Goal: Task Accomplishment & Management: Complete application form

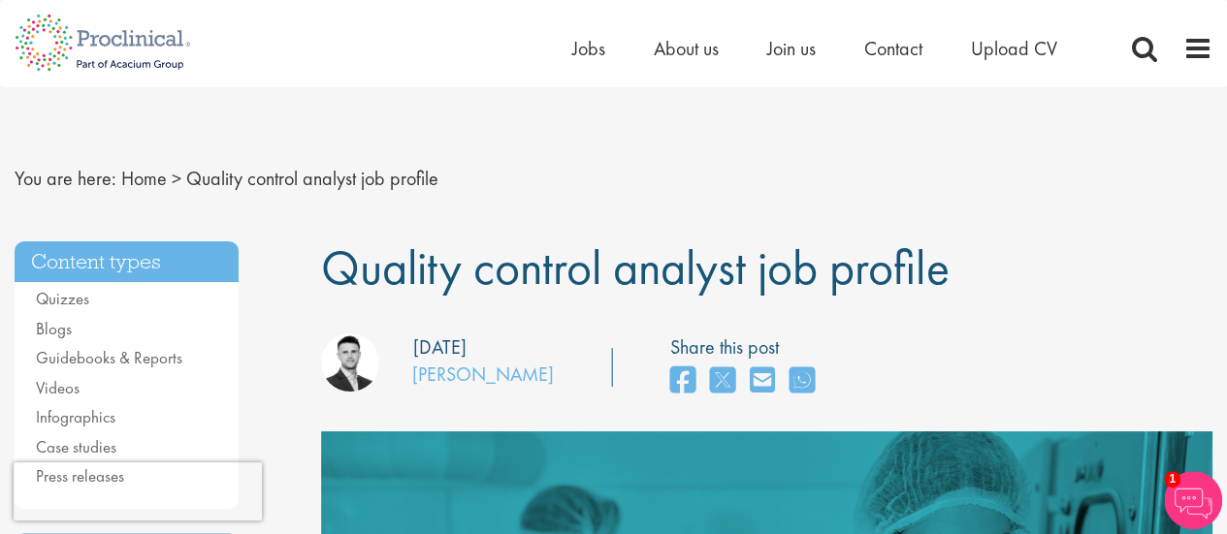
drag, startPoint x: 1018, startPoint y: 281, endPoint x: 337, endPoint y: 264, distance: 681.0
click at [683, 177] on nav "You are here: Home > Quality control analyst job profile" at bounding box center [614, 179] width 1198 height 48
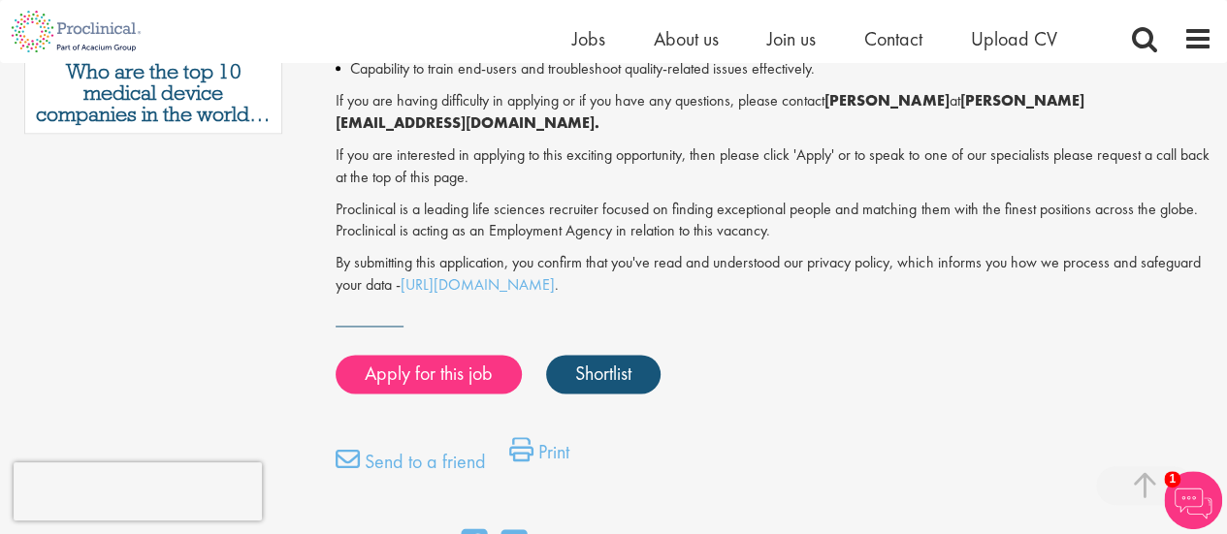
scroll to position [1279, 0]
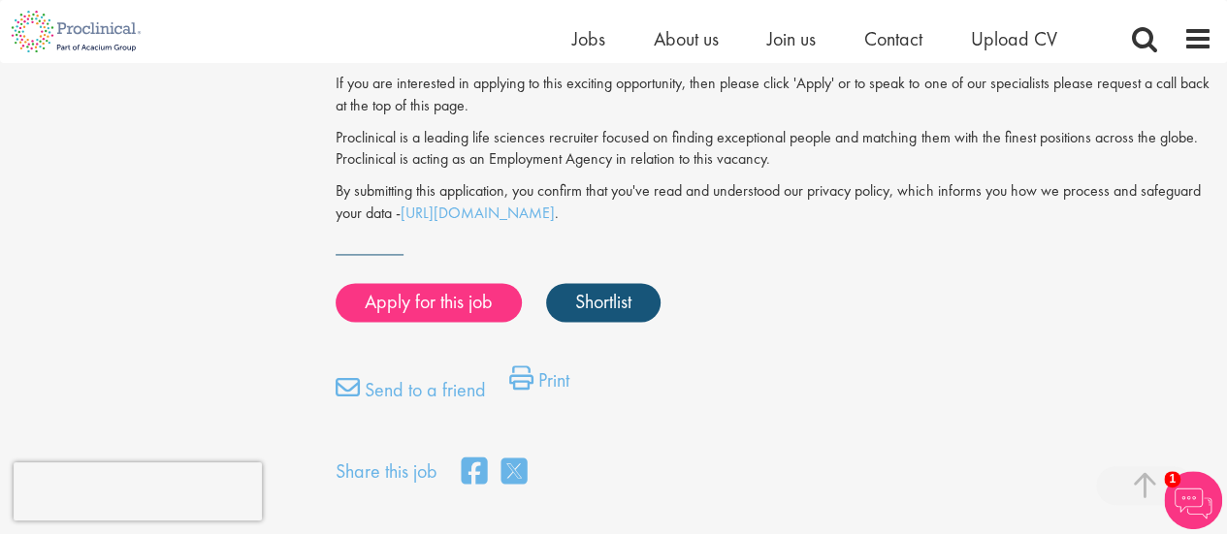
scroll to position [1306, 0]
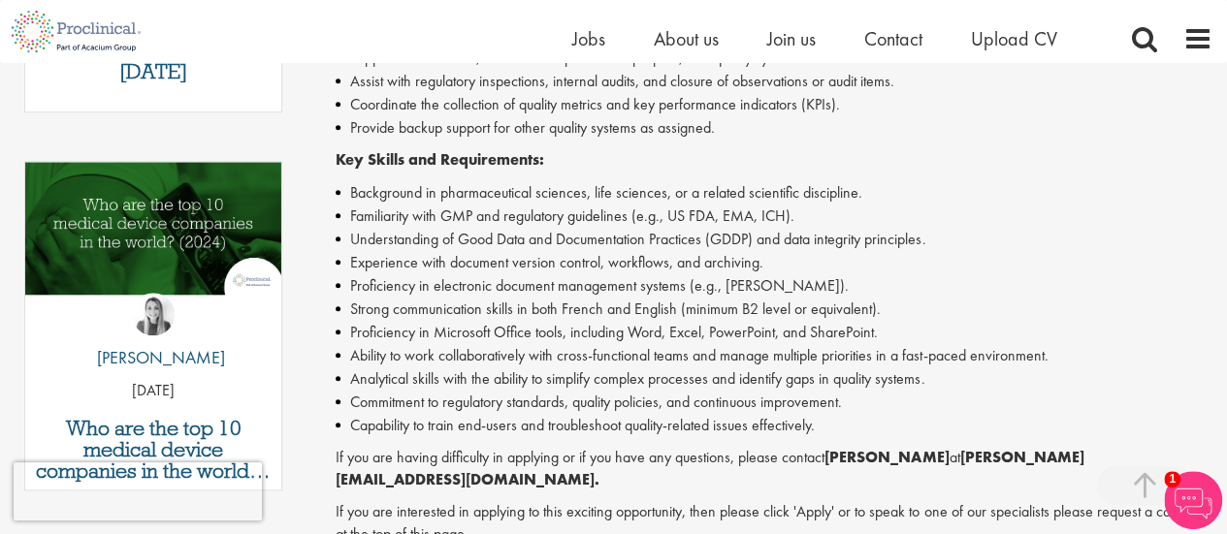
click at [906, 237] on div "Join a cutting-edge pharmaceutical team where your precision and passion for qu…" at bounding box center [774, 148] width 877 height 1010
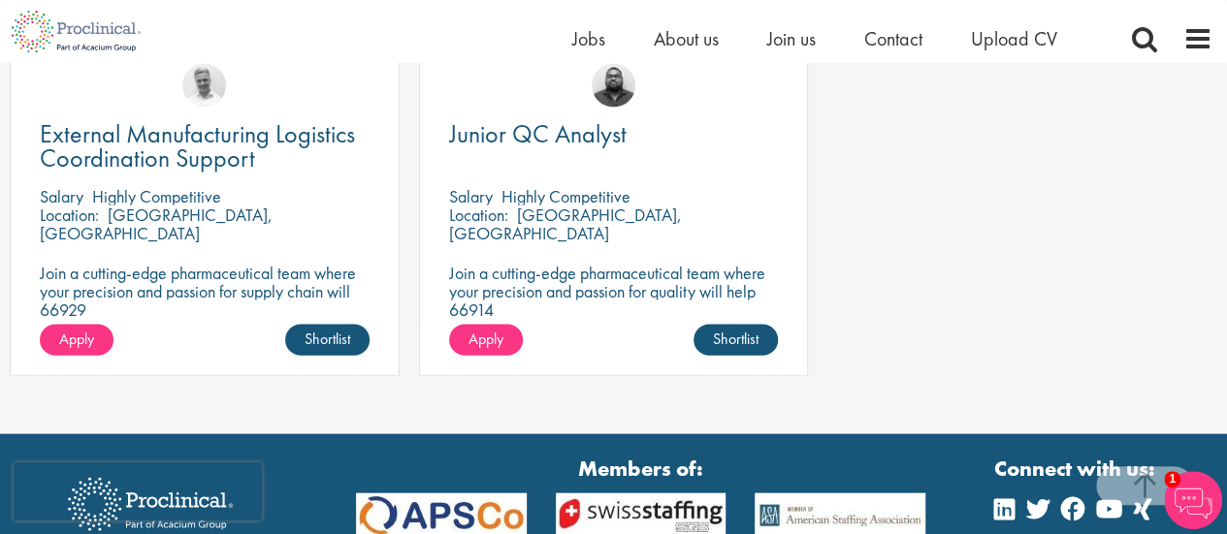
scroll to position [340, 0]
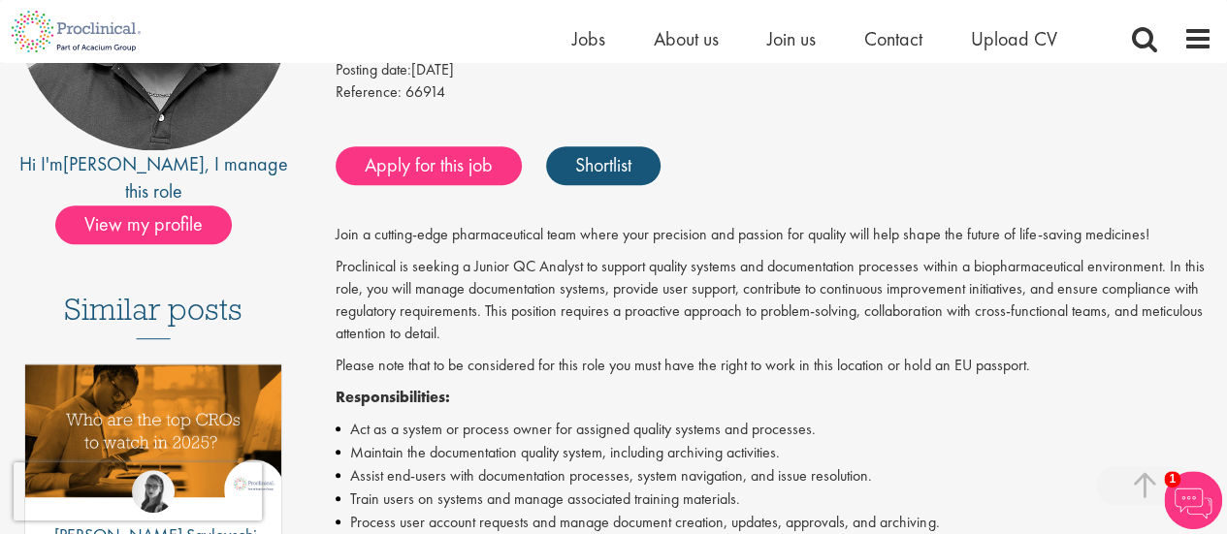
click at [812, 322] on p "Proclinical is seeking a Junior QC Analyst to support quality systems and docum…" at bounding box center [774, 300] width 877 height 88
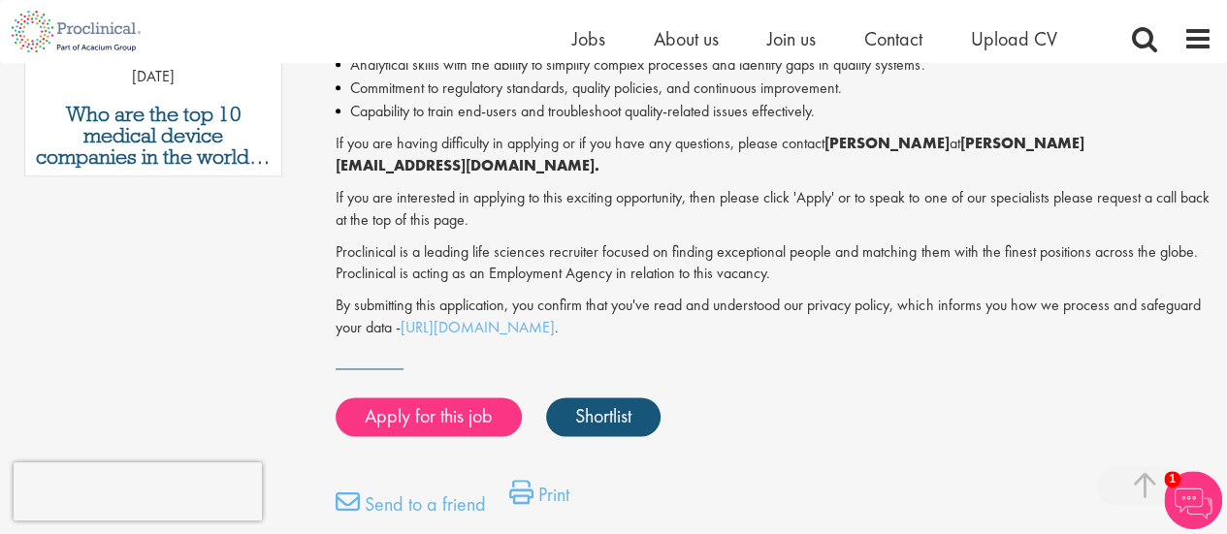
scroll to position [1235, 0]
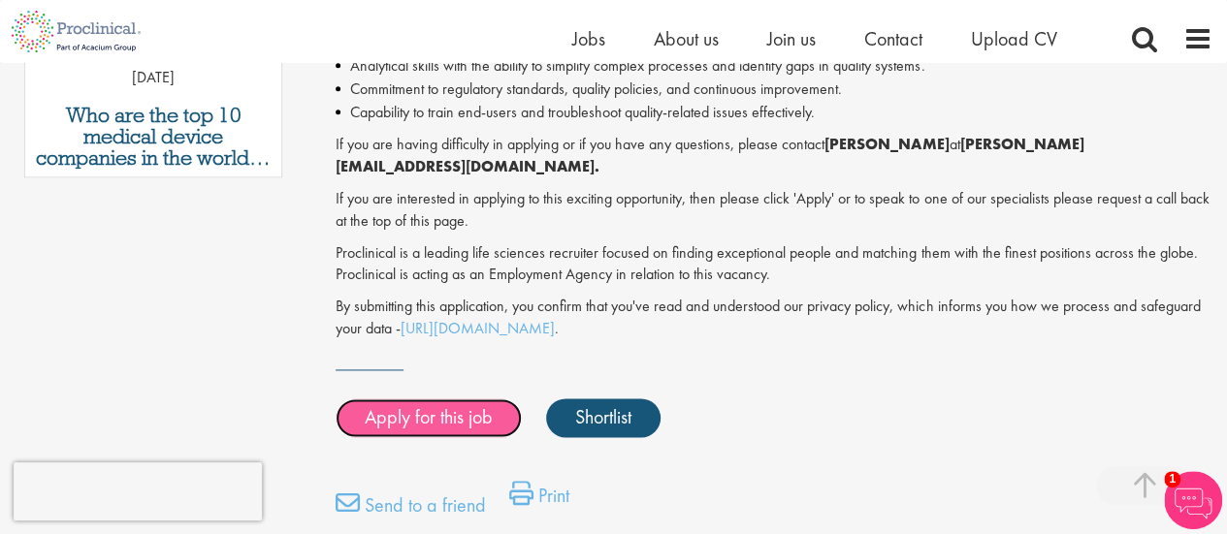
click at [453, 399] on link "Apply for this job" at bounding box center [429, 418] width 186 height 39
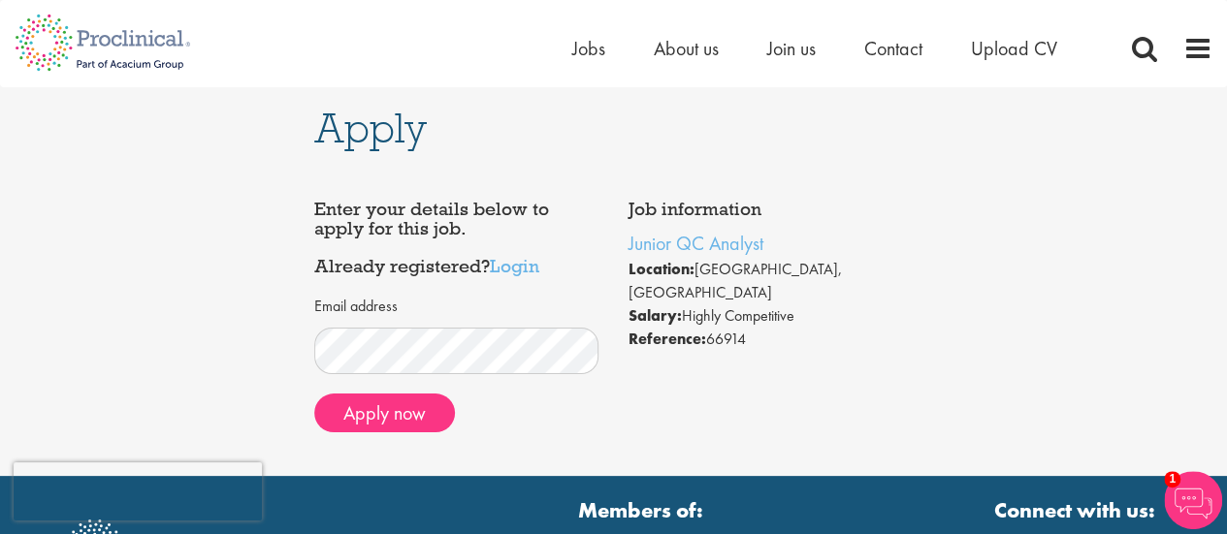
click at [547, 269] on h4 "Enter your details below to apply for this job. Already registered? Login" at bounding box center [456, 238] width 285 height 77
click at [529, 269] on link "Login" at bounding box center [514, 265] width 49 height 23
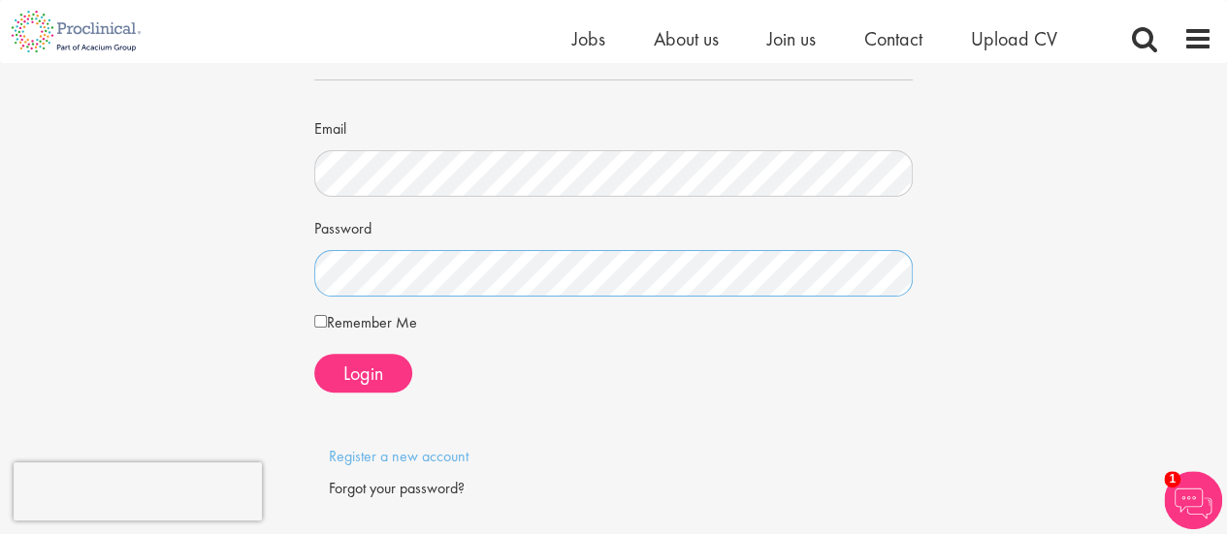
scroll to position [142, 0]
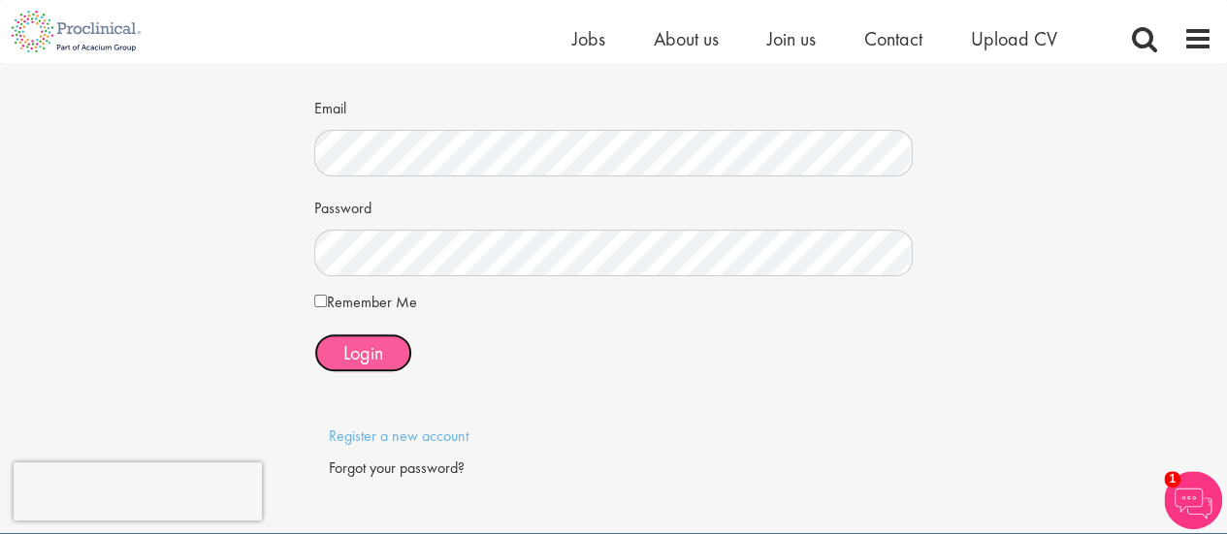
click at [349, 346] on span "Login" at bounding box center [363, 352] width 40 height 25
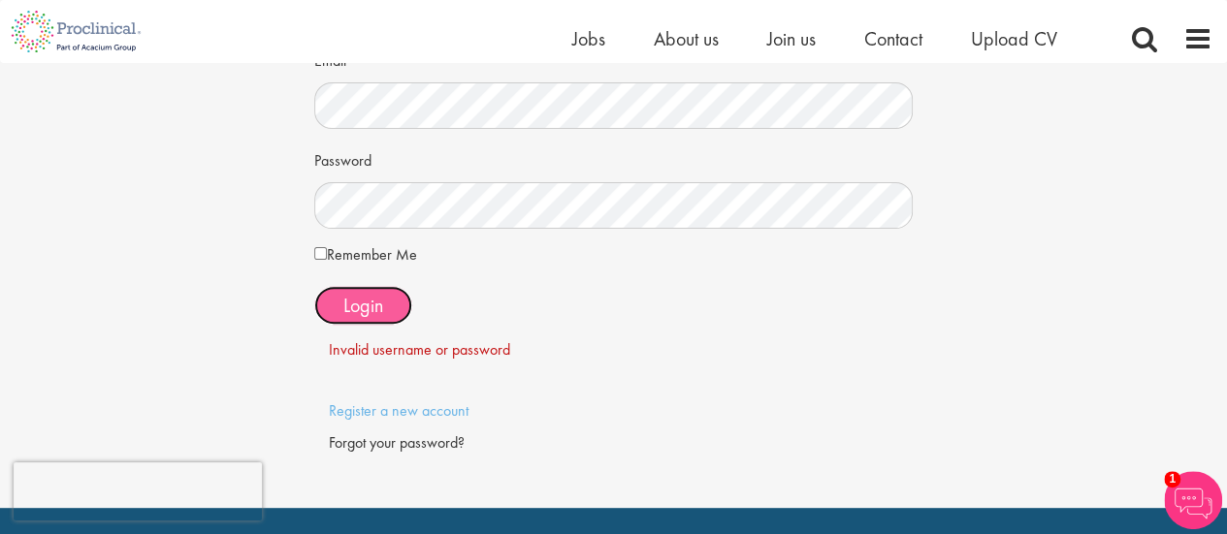
scroll to position [234, 0]
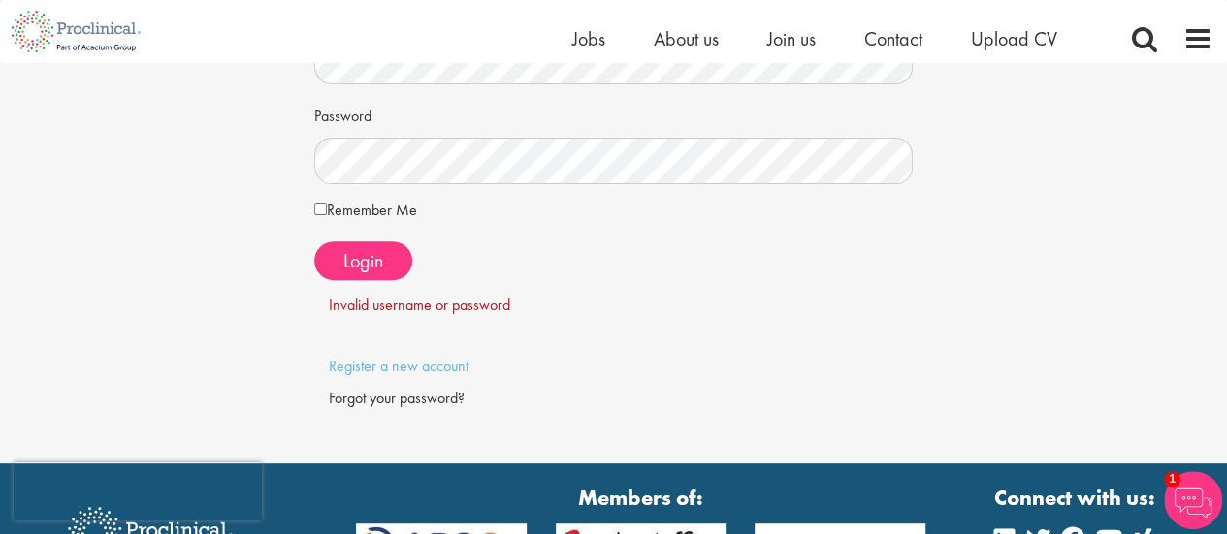
click at [434, 390] on div "Forgot your password?" at bounding box center [614, 399] width 570 height 22
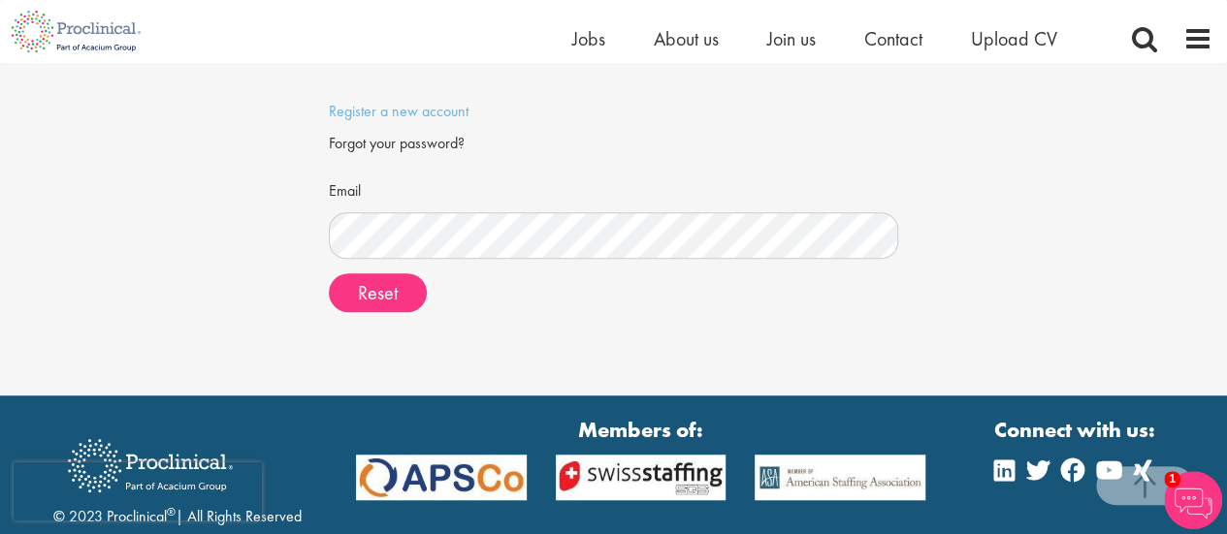
scroll to position [493, 0]
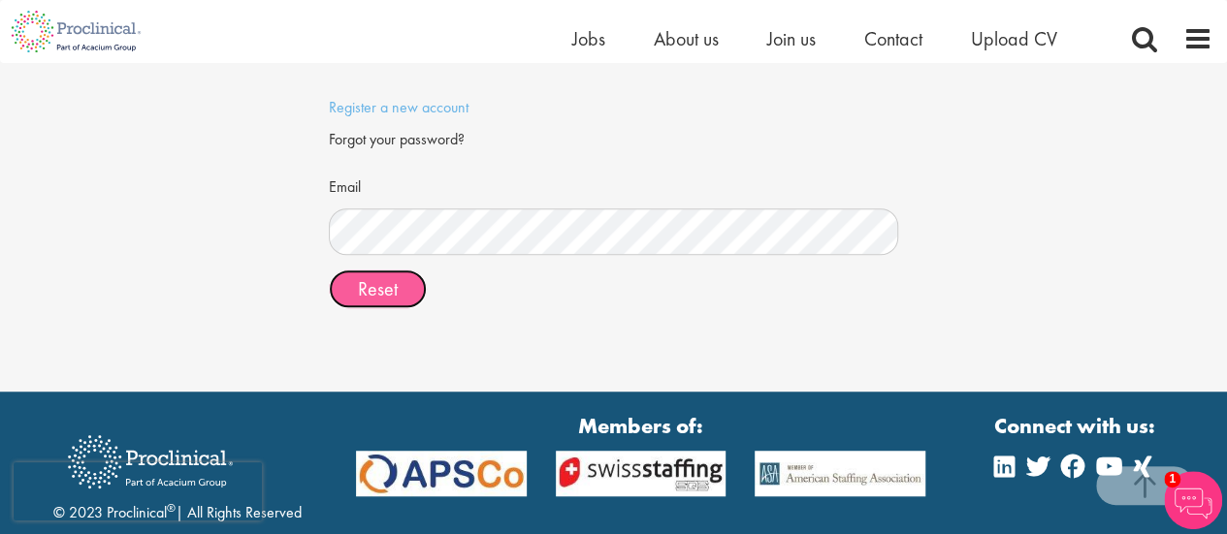
click at [404, 292] on button "Reset" at bounding box center [378, 289] width 98 height 39
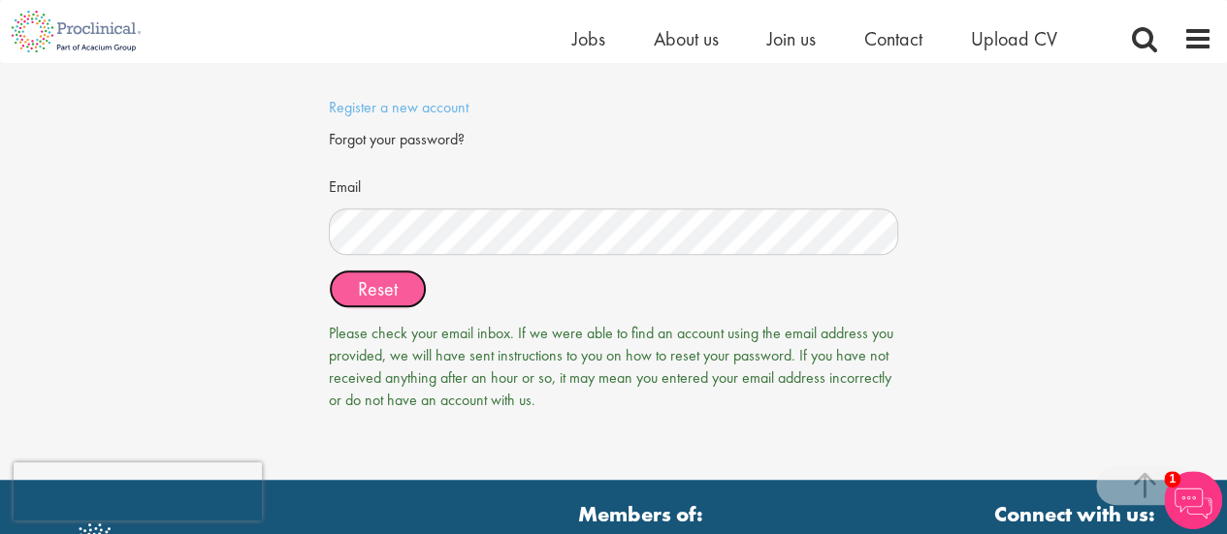
click at [378, 282] on span "Reset" at bounding box center [378, 288] width 40 height 25
click at [385, 282] on span "Reset" at bounding box center [378, 288] width 40 height 25
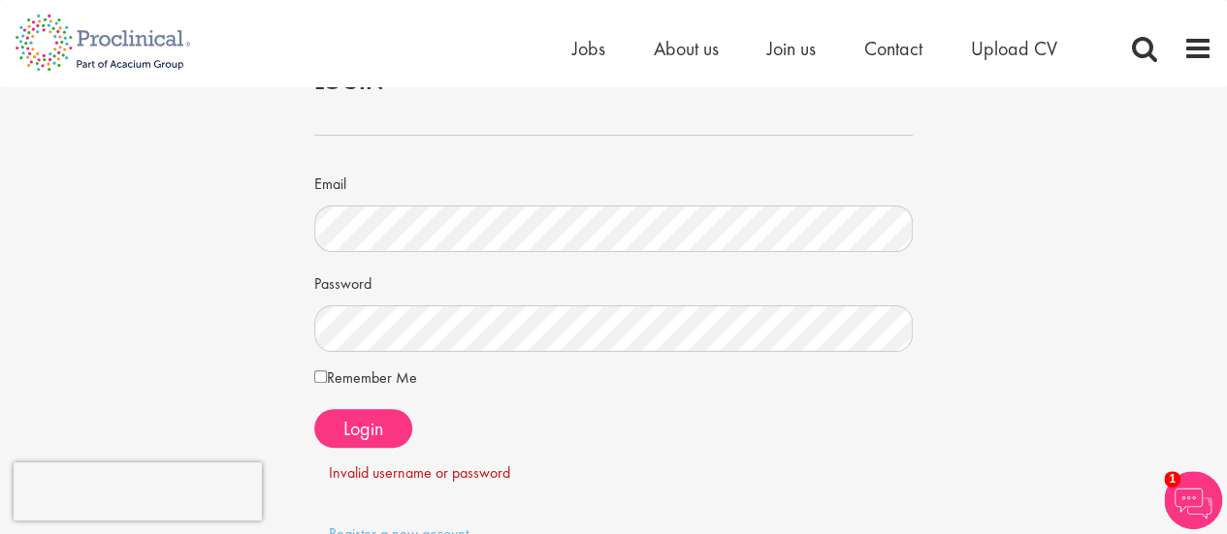
scroll to position [0, 0]
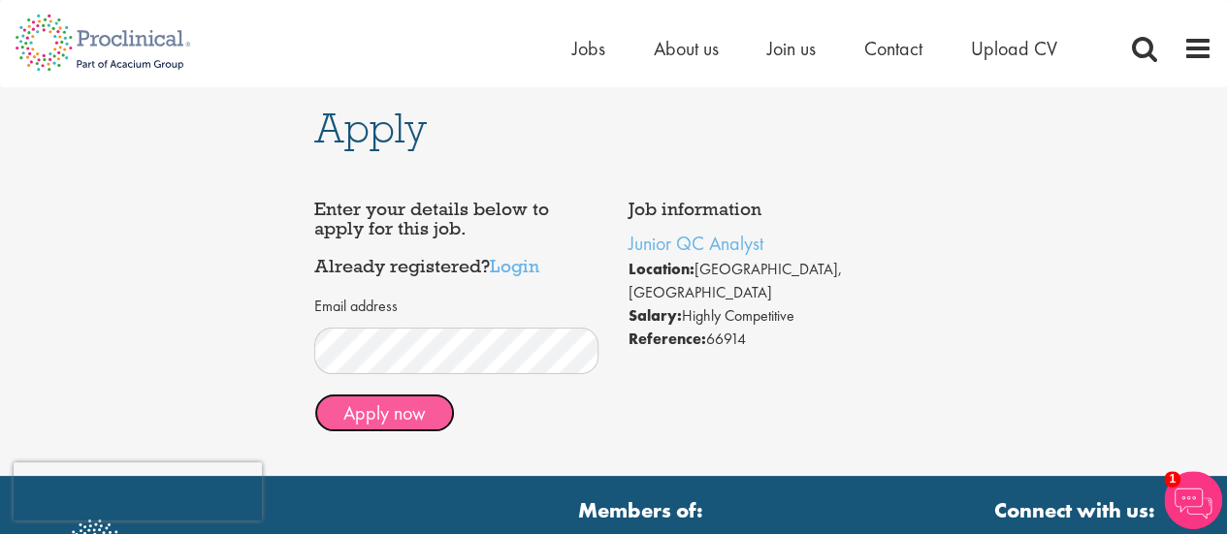
click at [407, 409] on button "Apply now" at bounding box center [384, 413] width 141 height 39
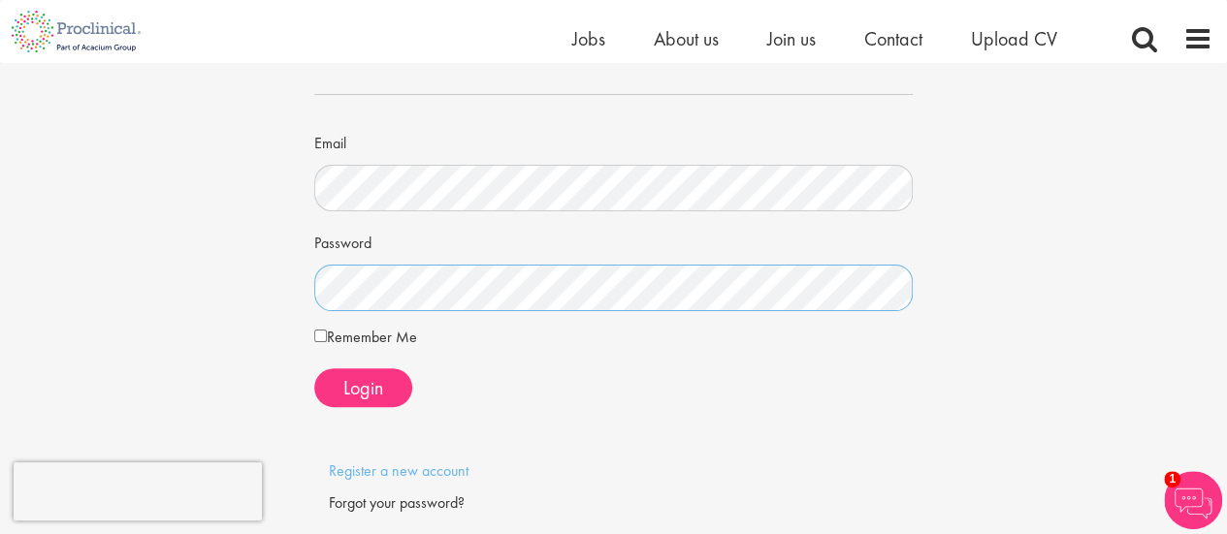
scroll to position [108, 0]
click at [360, 381] on span "Login" at bounding box center [363, 386] width 40 height 25
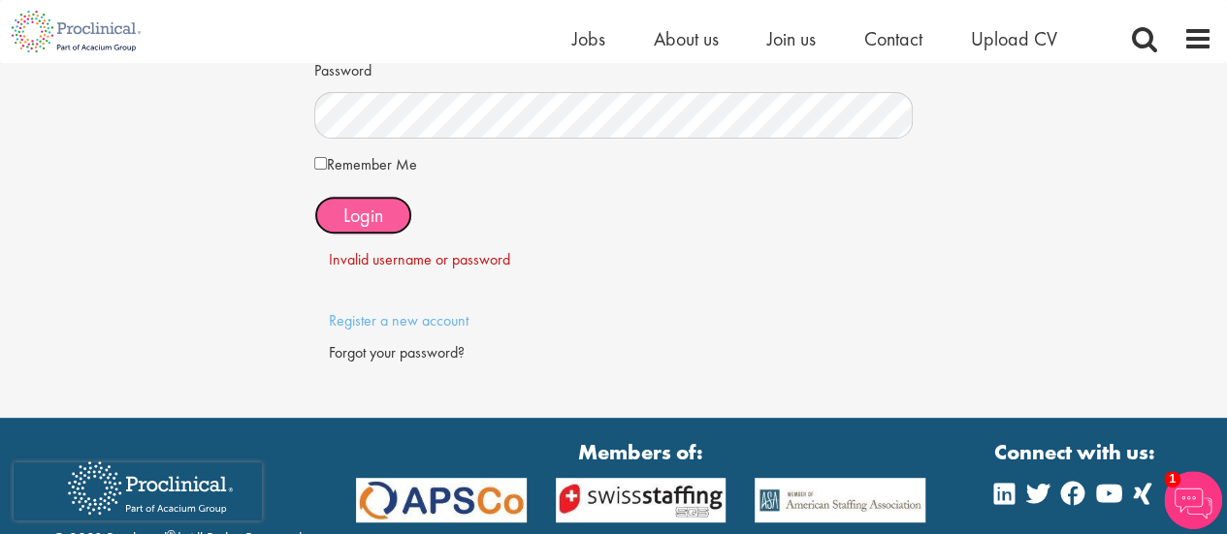
scroll to position [286, 0]
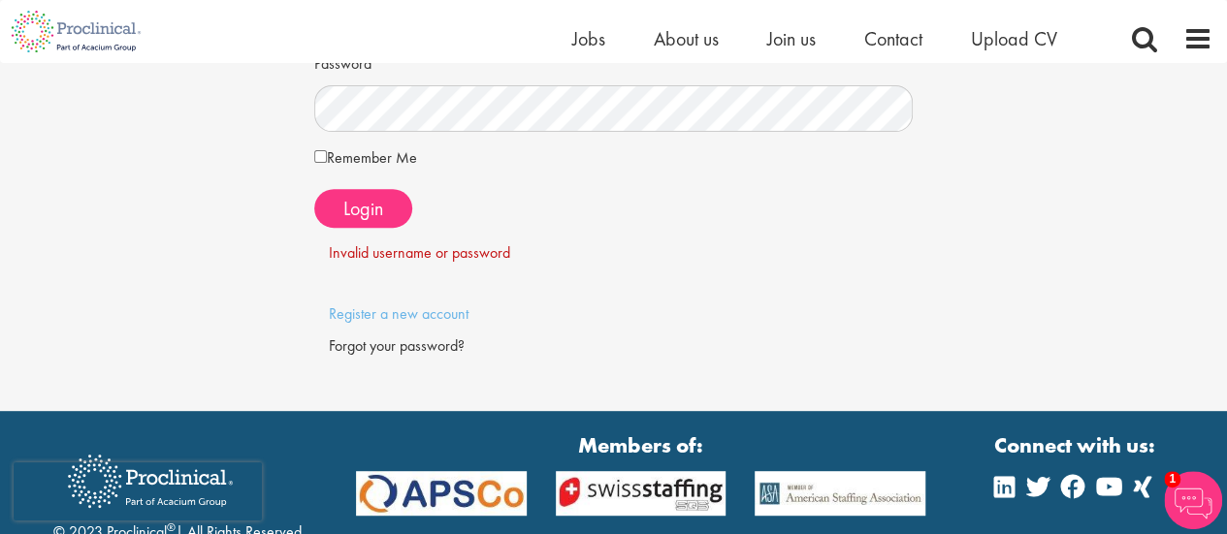
click at [415, 347] on div "Forgot your password?" at bounding box center [614, 347] width 570 height 22
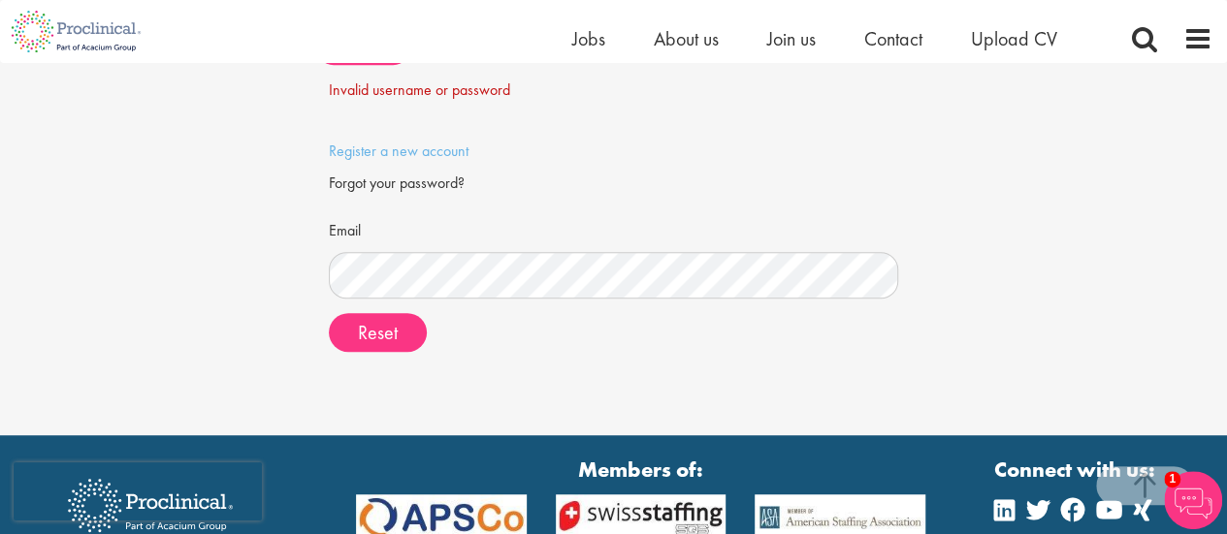
scroll to position [454, 0]
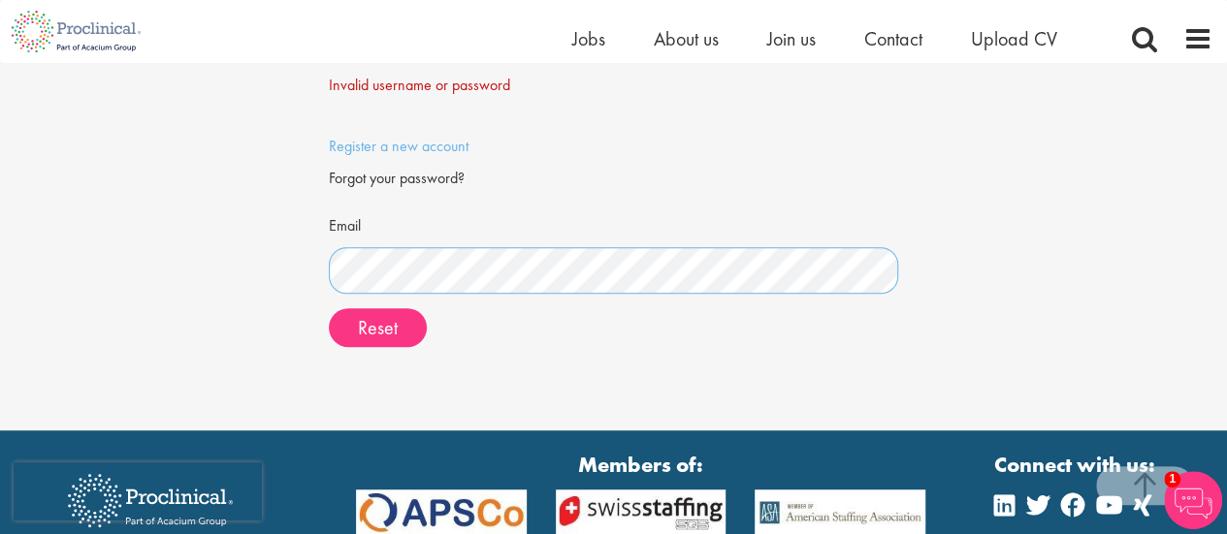
click at [329, 308] on button "Reset" at bounding box center [378, 327] width 98 height 39
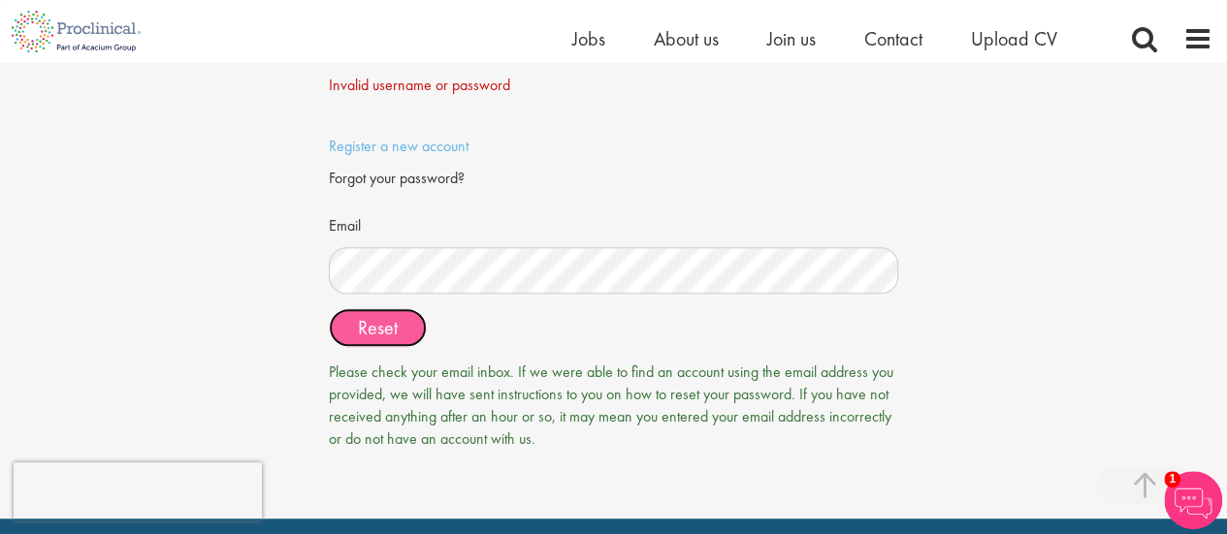
click at [358, 319] on span "Reset" at bounding box center [378, 327] width 40 height 25
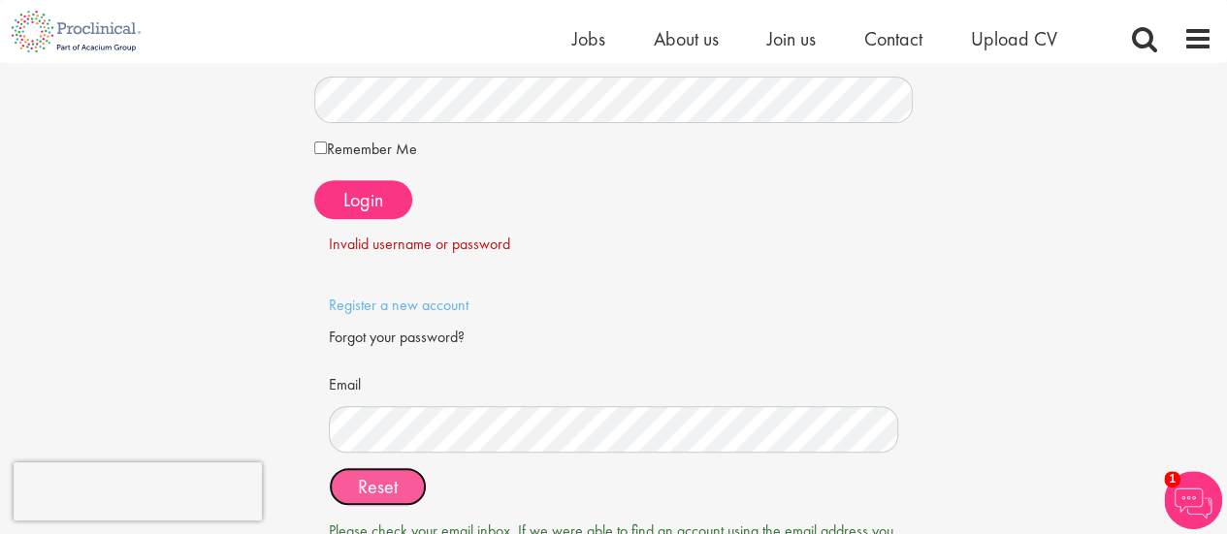
scroll to position [325, 0]
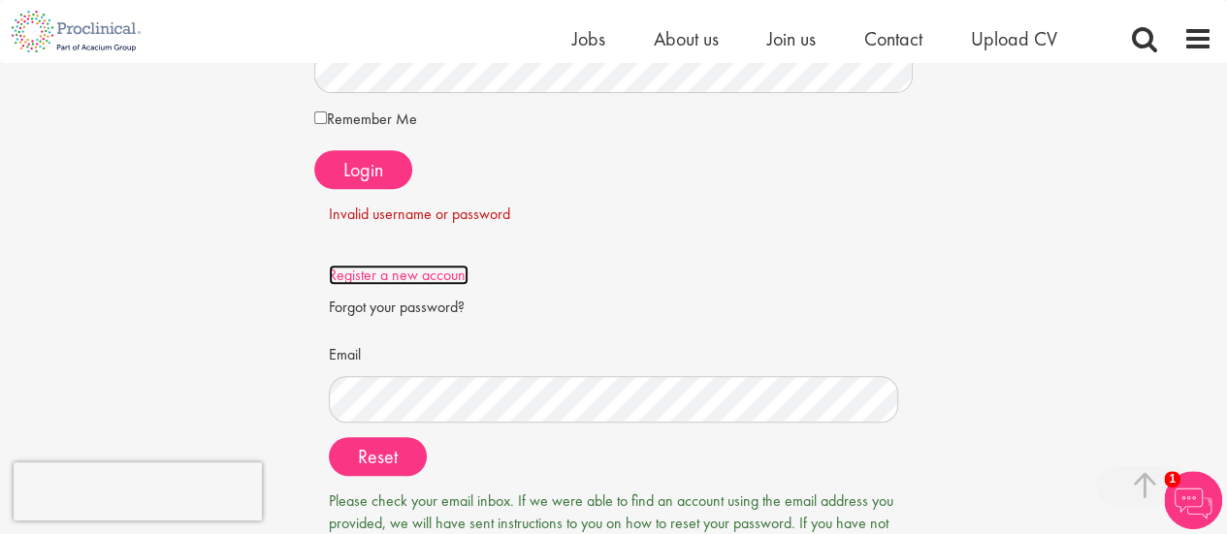
click at [391, 280] on link "Register a new account" at bounding box center [399, 275] width 140 height 20
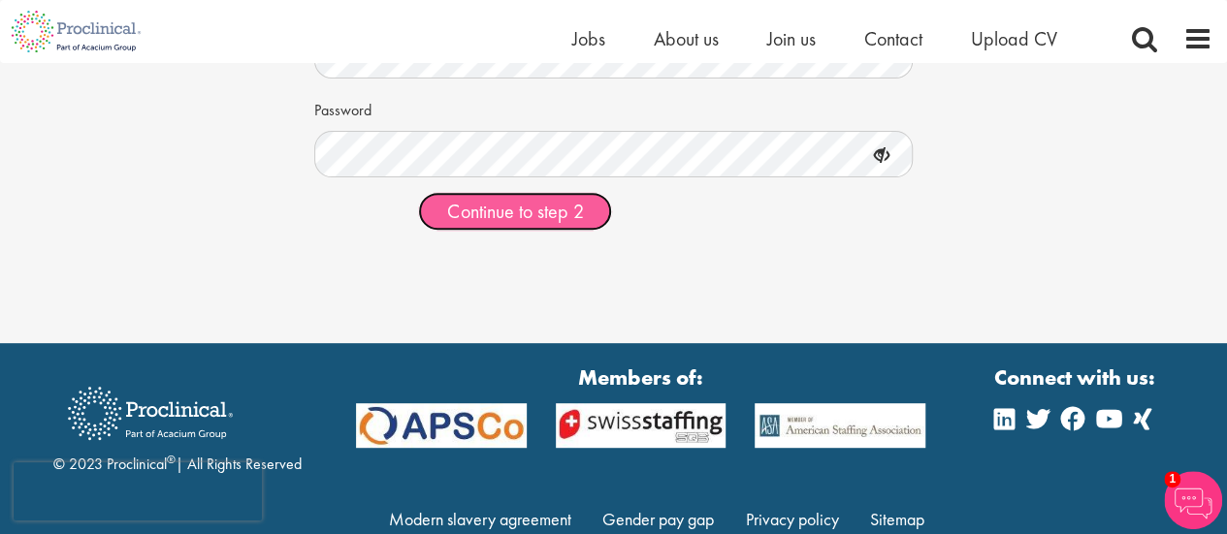
scroll to position [279, 0]
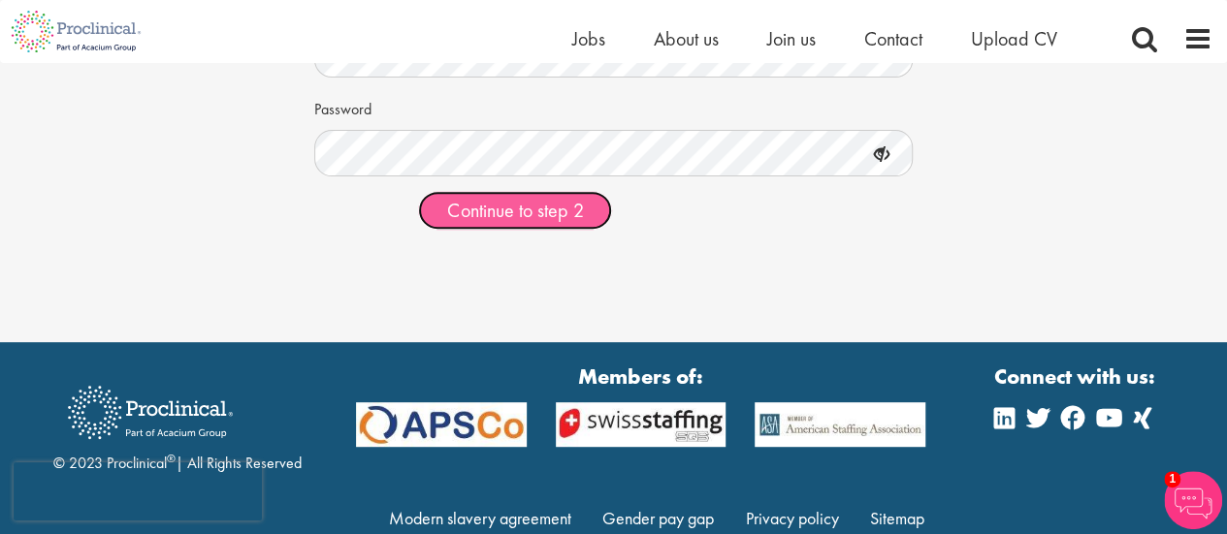
click at [540, 207] on span "Continue to step 2" at bounding box center [515, 210] width 136 height 25
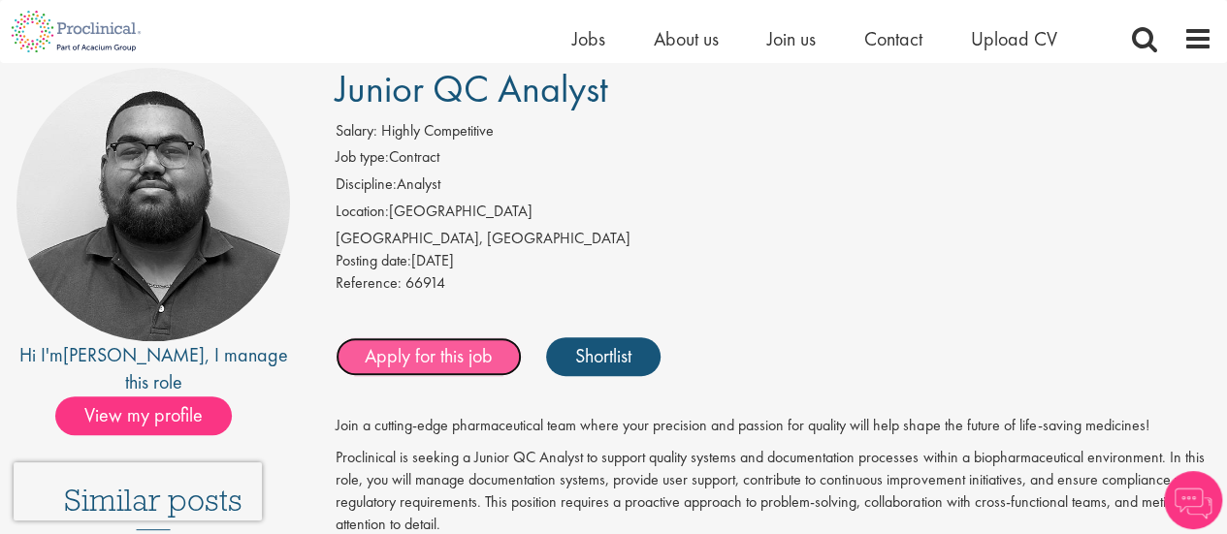
click at [440, 346] on link "Apply for this job" at bounding box center [429, 356] width 186 height 39
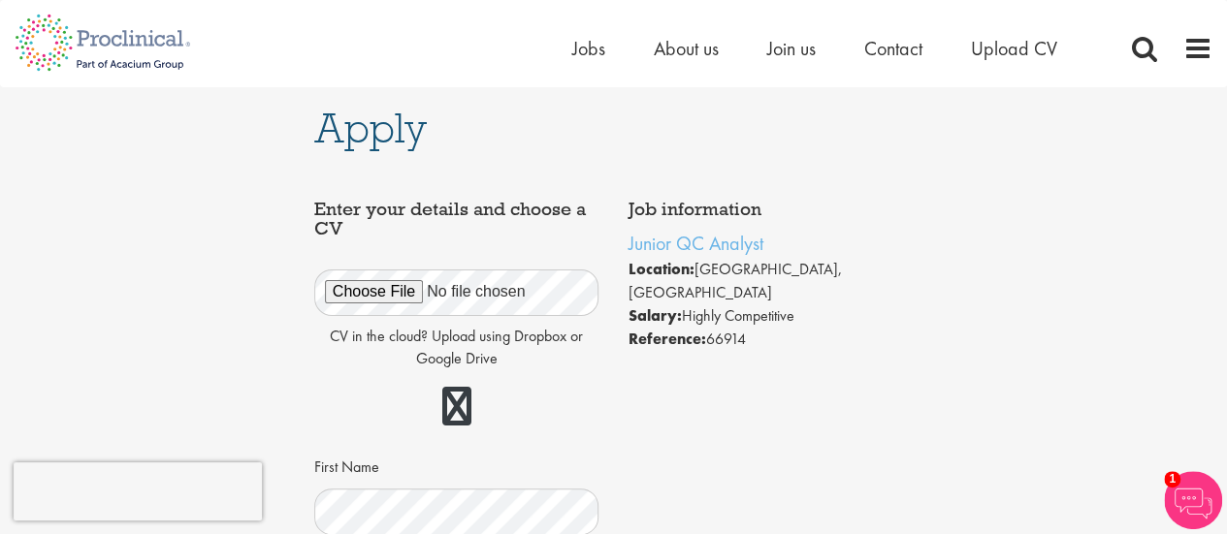
click at [830, 220] on div "Job information Junior QC Analyst Location: Neuchâtel, Schweiz Salary: Highly C…" at bounding box center [770, 275] width 285 height 151
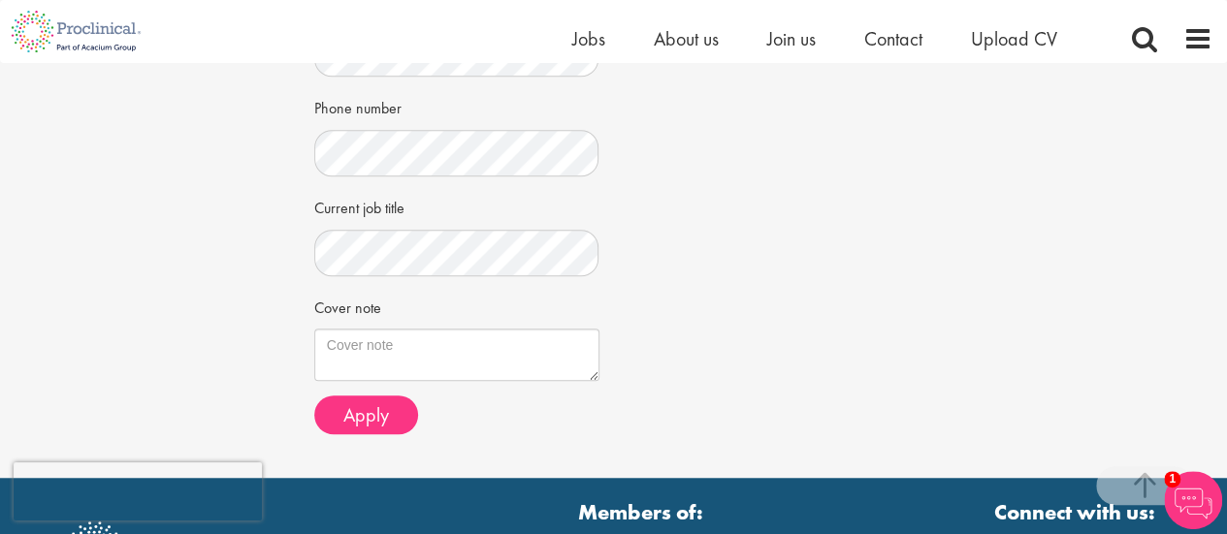
scroll to position [569, 0]
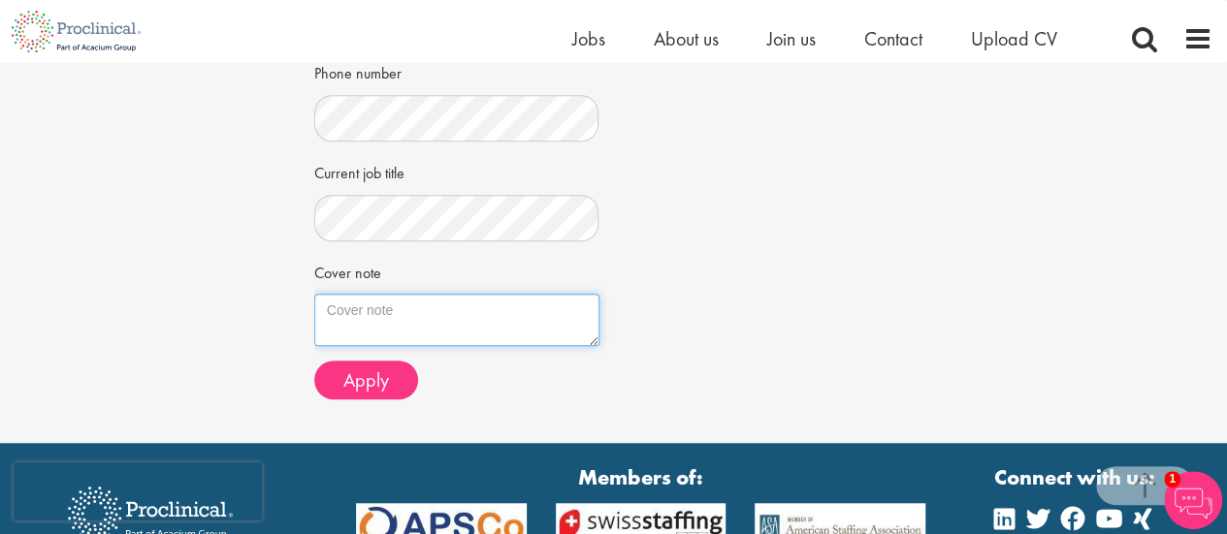
click at [529, 307] on textarea "Cover note" at bounding box center [456, 320] width 285 height 52
paste textarea "Dear Ashley Bennett, From the moment I read your invitation to "join a cutting-…"
type textarea "Dear Ashley Bennett, From the moment I read your invitation to "join a cutting-…"
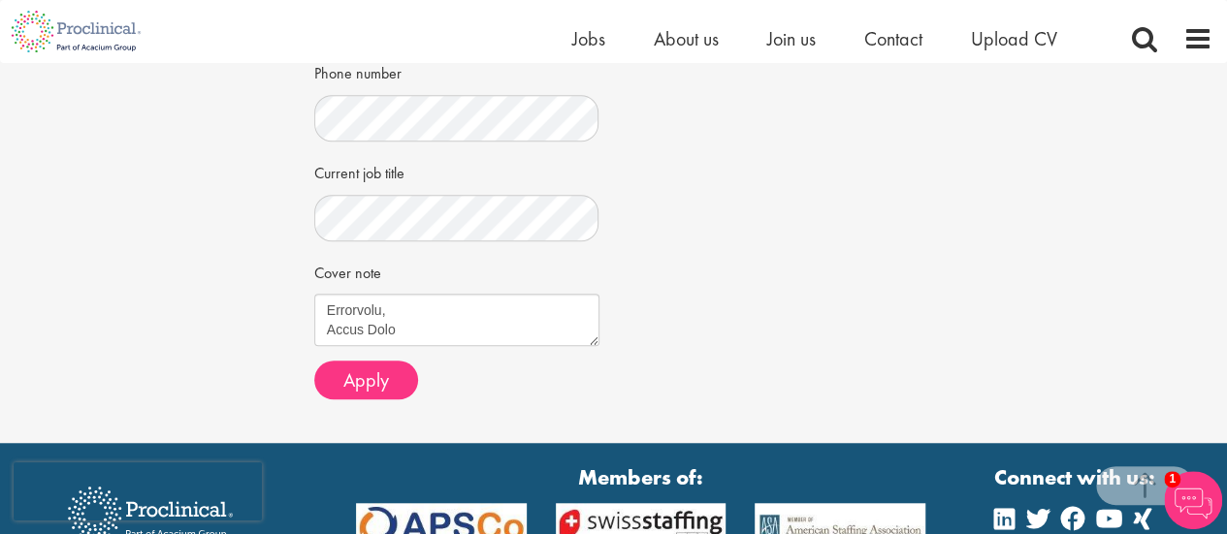
click at [681, 280] on div "Job information Junior QC Analyst Location: Neuchâtel, Schweiz Salary: Highly C…" at bounding box center [614, 6] width 628 height 818
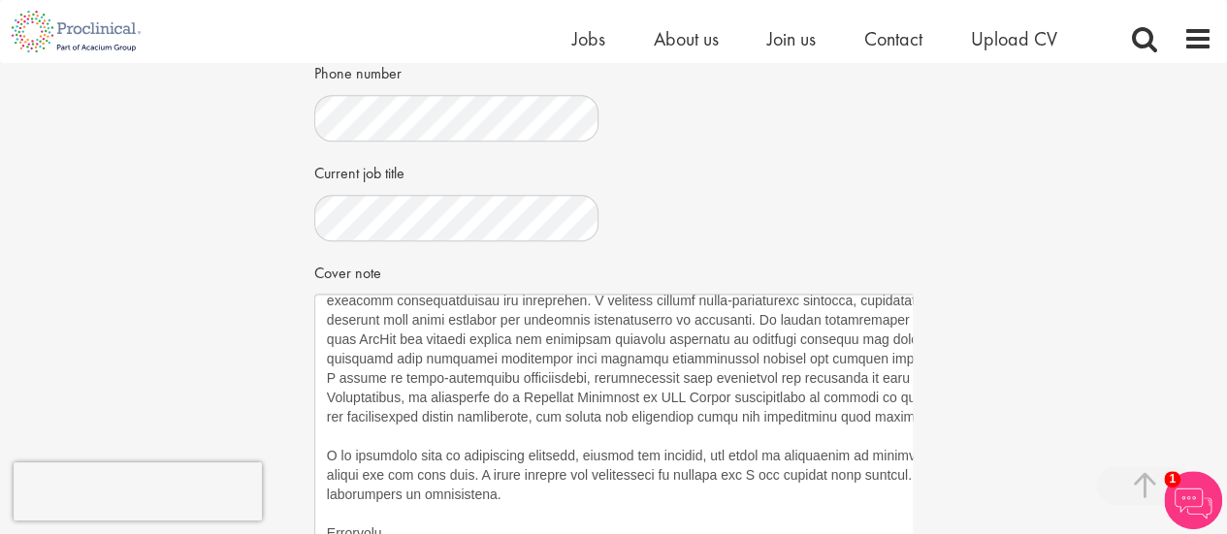
scroll to position [241, 0]
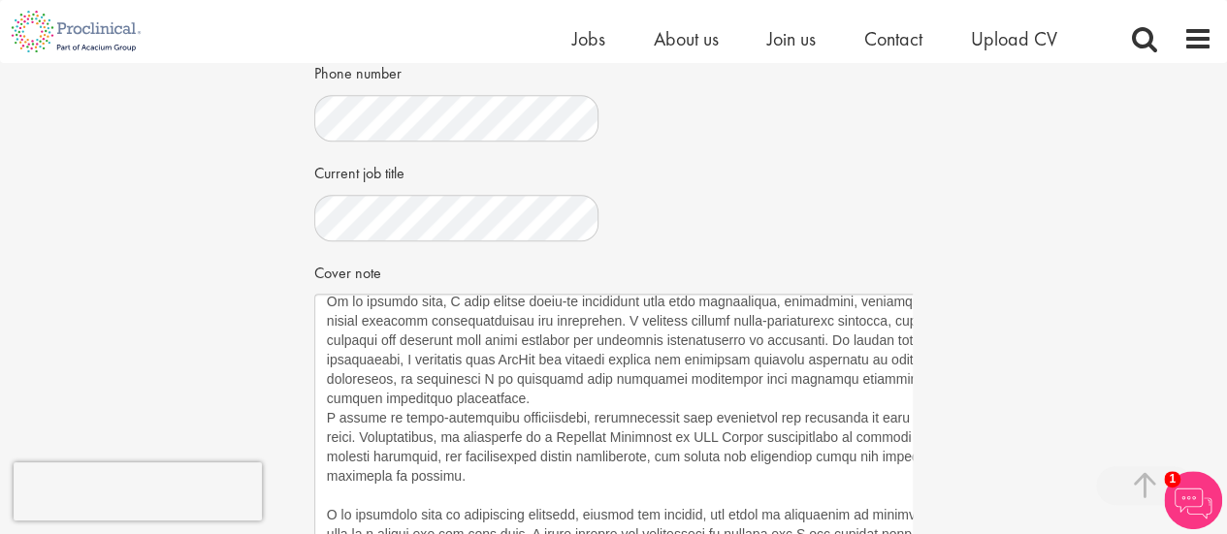
drag, startPoint x: 593, startPoint y: 339, endPoint x: 1046, endPoint y: 580, distance: 513.6
click at [1046, 533] on html "This website uses cookies. By continuing to use this site, you are giving your …" at bounding box center [613, 194] width 1227 height 1527
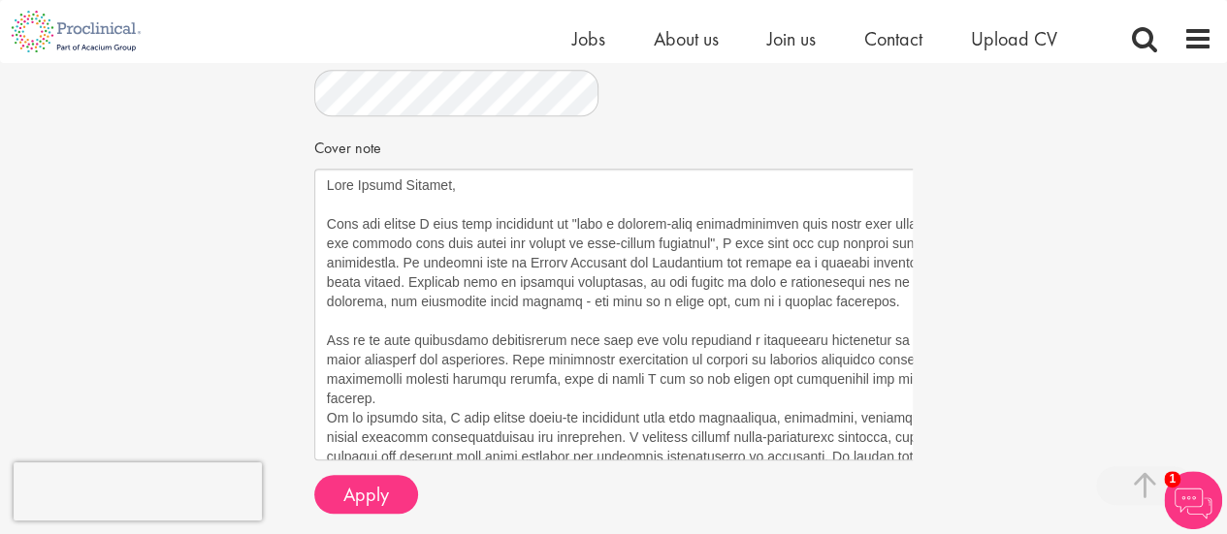
scroll to position [691, 0]
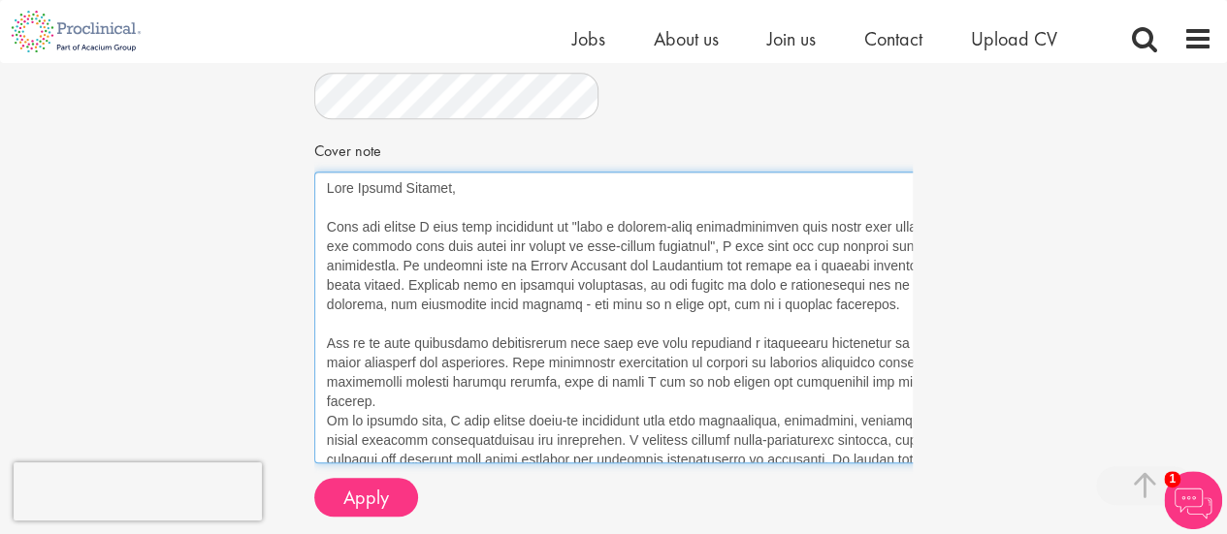
click at [766, 222] on textarea "Cover note" at bounding box center [683, 318] width 738 height 292
click at [823, 276] on textarea "Cover note" at bounding box center [683, 318] width 738 height 292
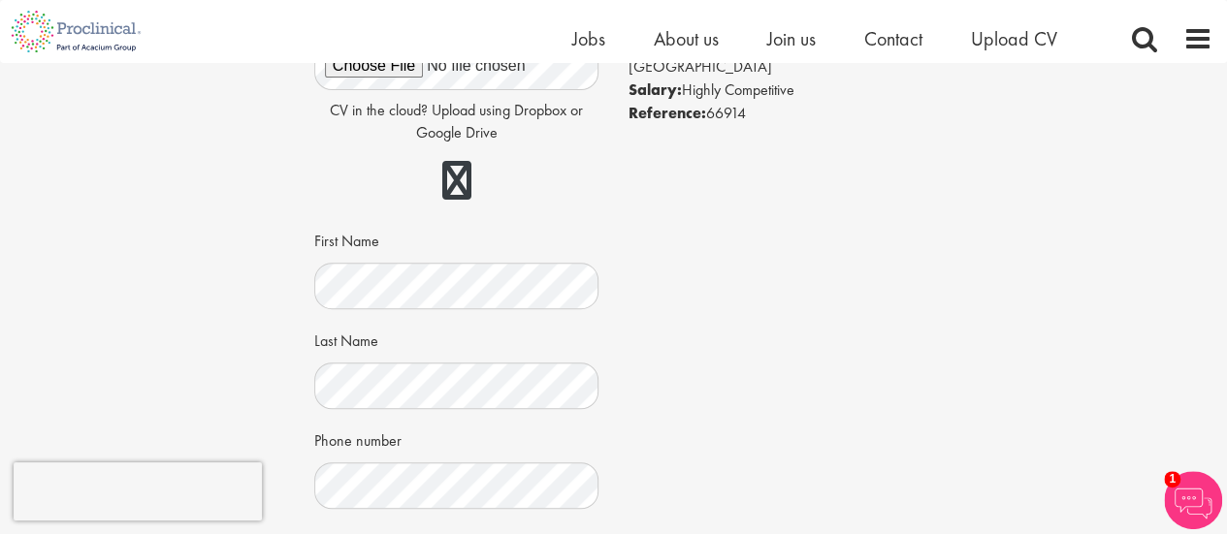
scroll to position [200, 0]
click at [1183, 196] on div "Apply Job information Junior QC Analyst Location: Neuchâtel, Schweiz Salary: Hi…" at bounding box center [613, 457] width 1256 height 1189
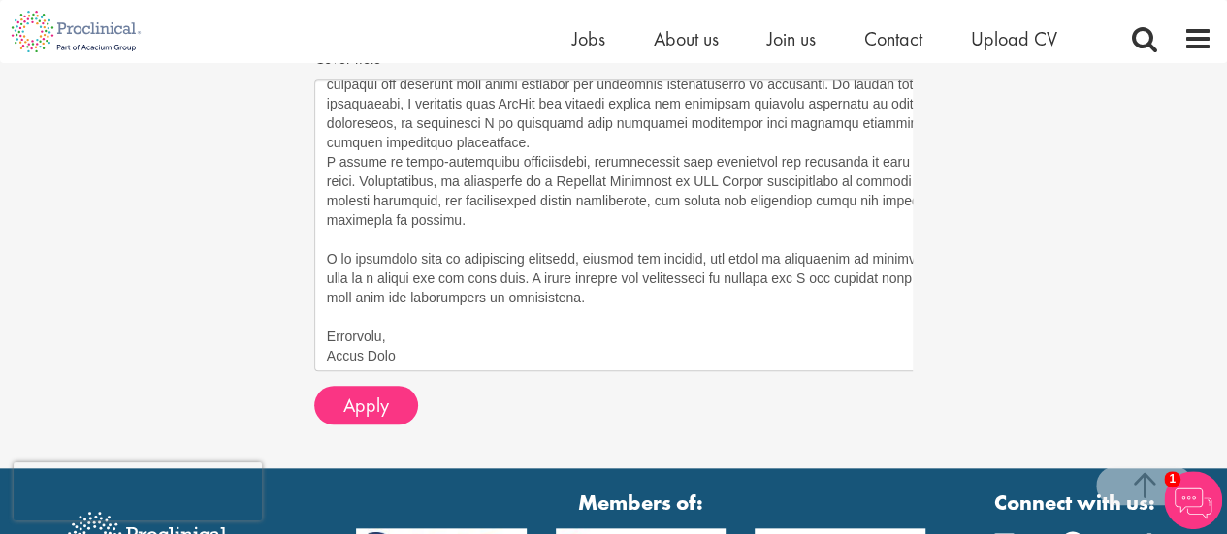
scroll to position [786, 0]
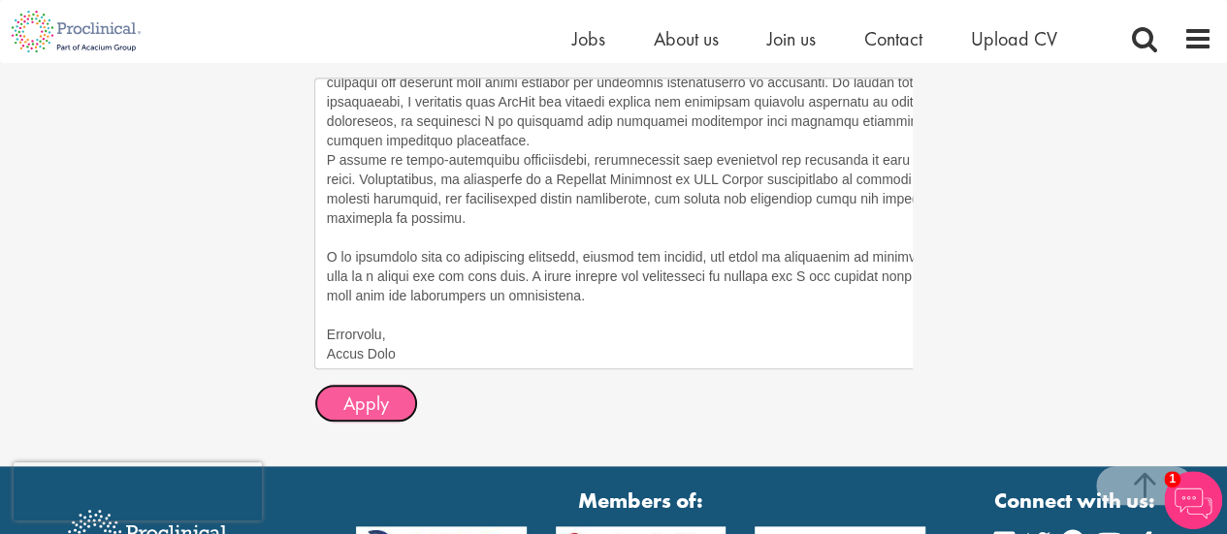
click at [373, 400] on span "Apply" at bounding box center [366, 403] width 46 height 25
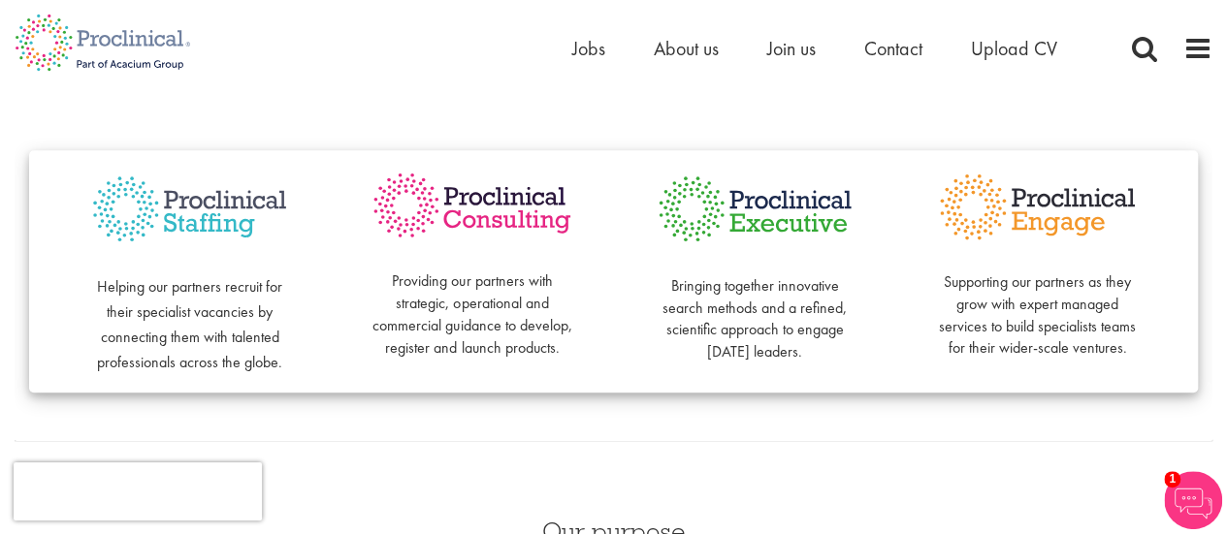
scroll to position [483, 0]
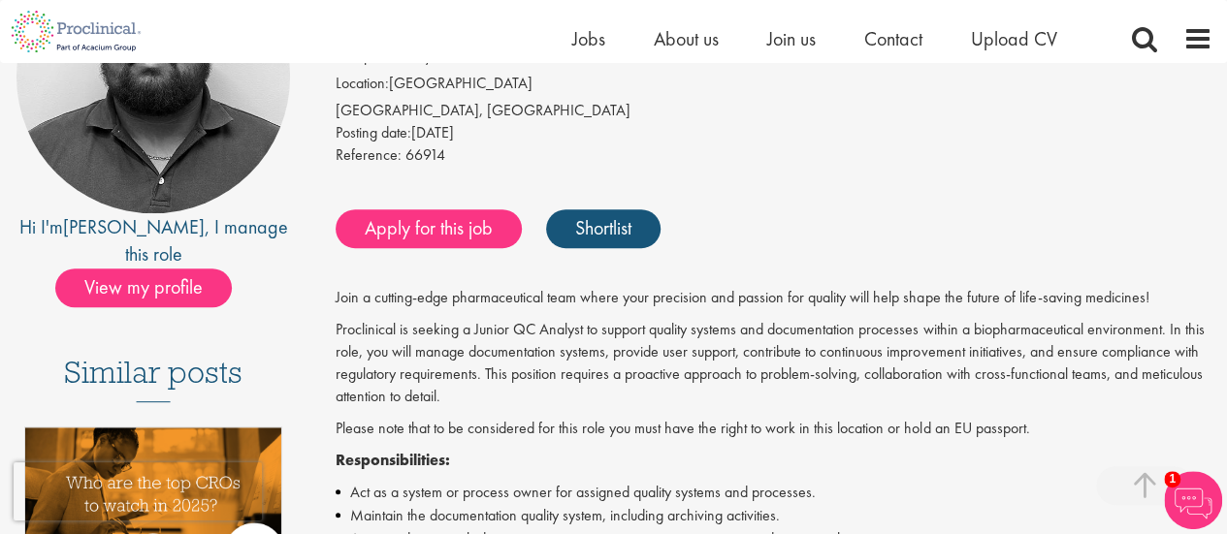
scroll to position [274, 0]
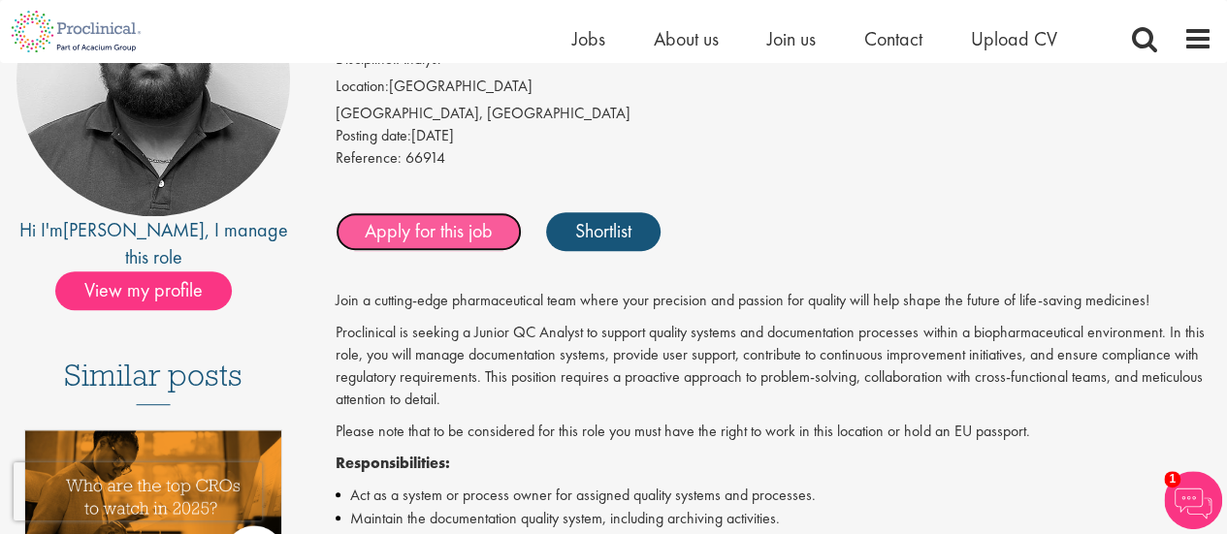
click at [422, 245] on link "Apply for this job" at bounding box center [429, 231] width 186 height 39
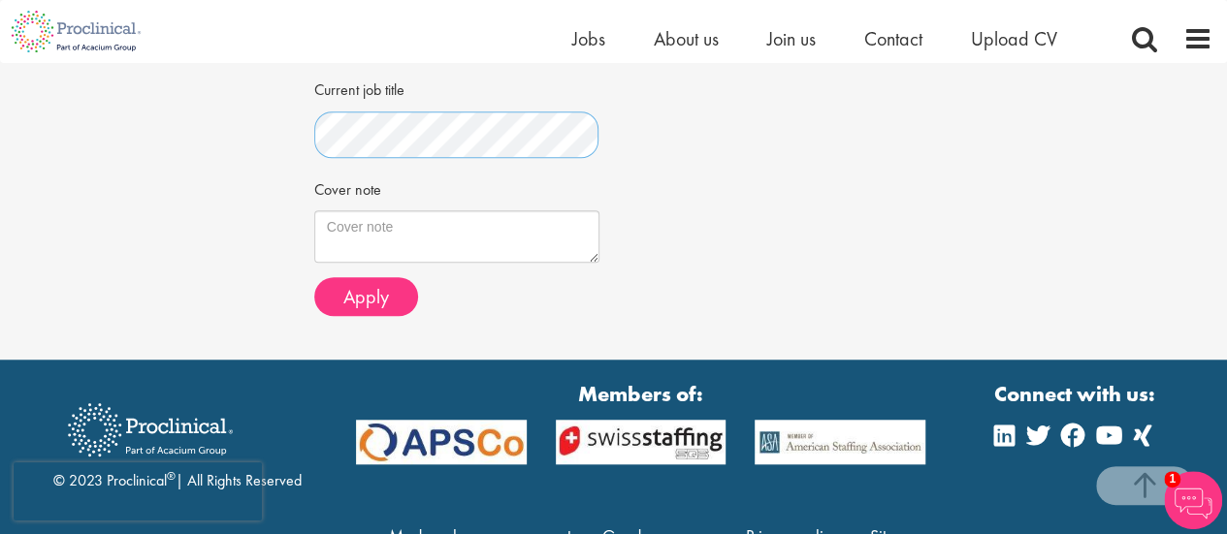
scroll to position [655, 0]
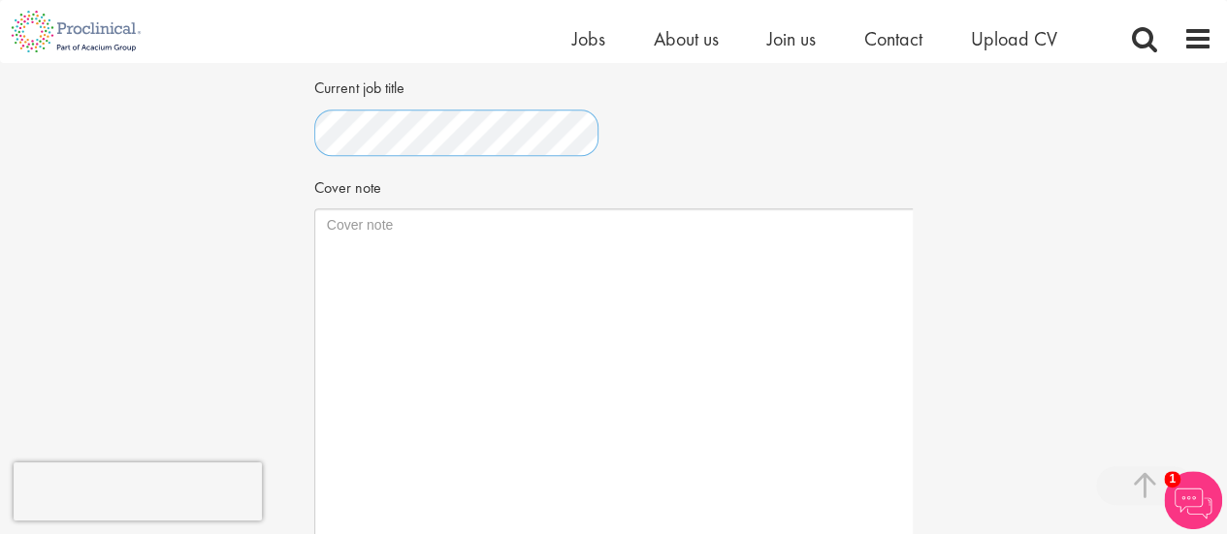
drag, startPoint x: 593, startPoint y: 256, endPoint x: 1115, endPoint y: 580, distance: 614.1
click at [1115, 533] on html "This website uses cookies. By continuing to use this site, you are giving your …" at bounding box center [613, 150] width 1227 height 1611
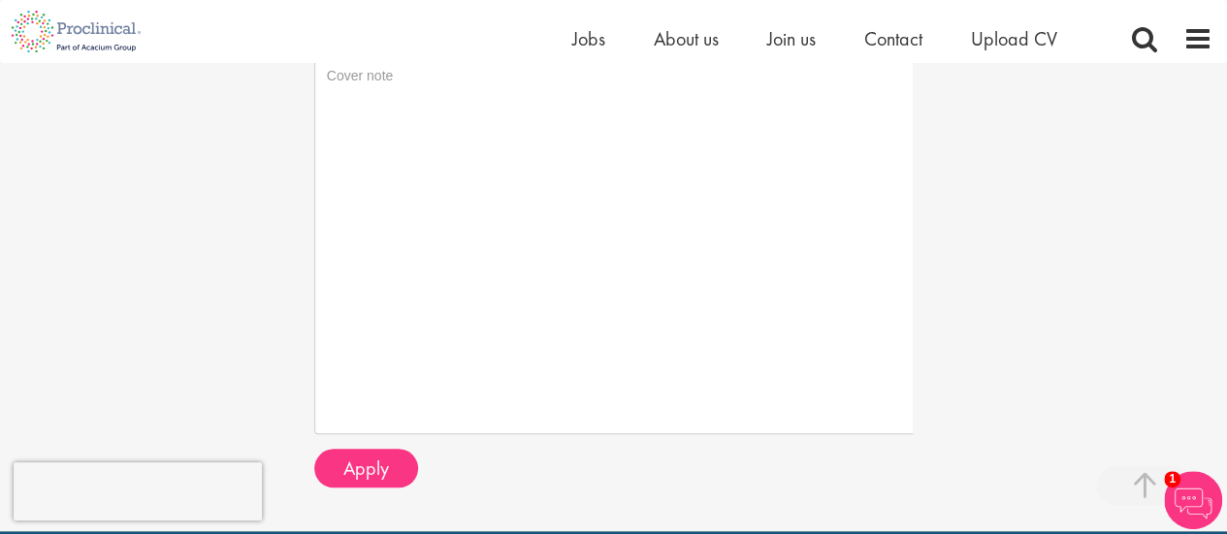
scroll to position [727, 0]
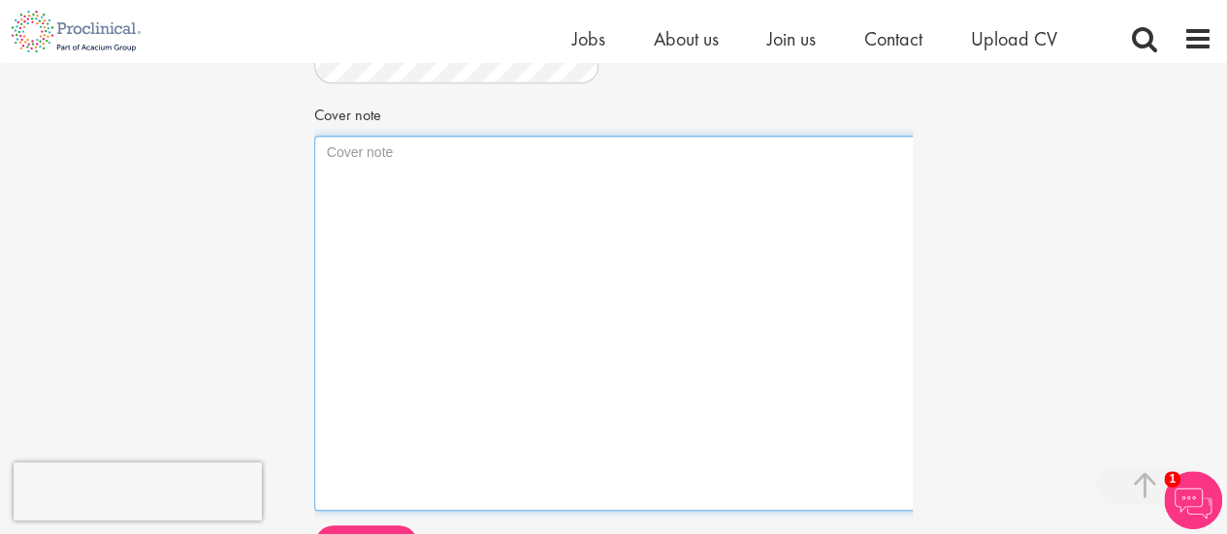
click at [479, 174] on textarea "Cover note" at bounding box center [716, 323] width 805 height 375
paste textarea "Dear Ashley Bennett, From the moment I read your invitation to "join a cutting-…"
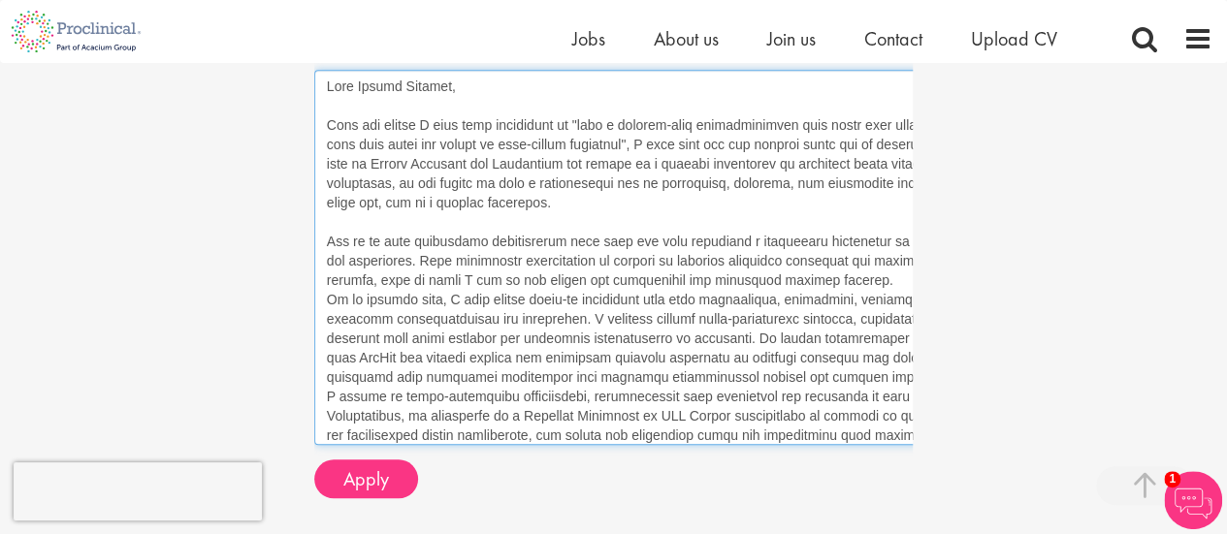
scroll to position [142, 0]
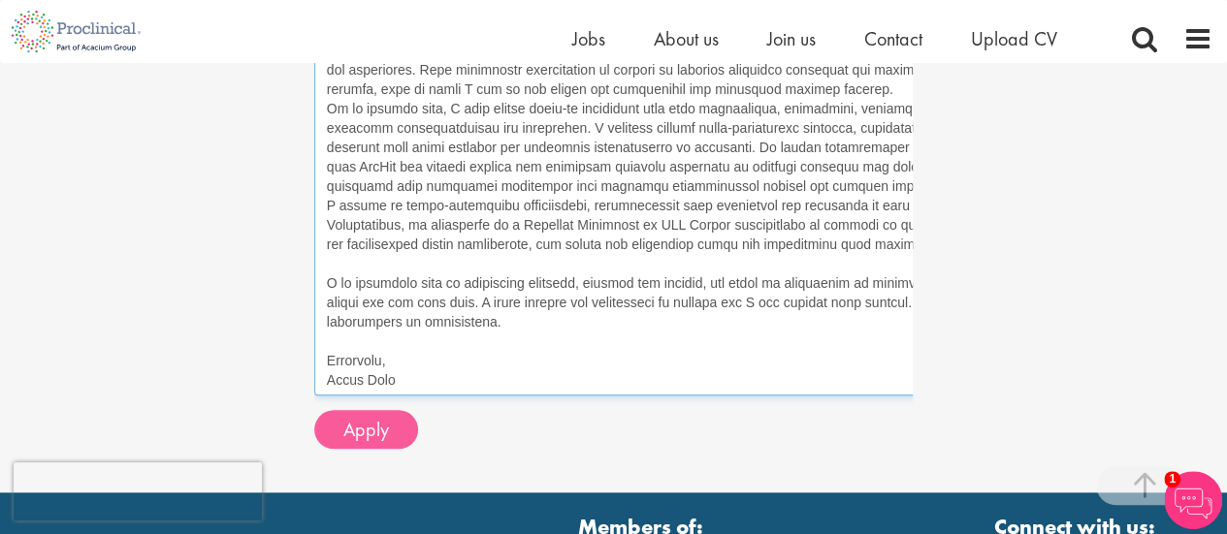
type textarea "Dear Ashley Bennett, From the moment I read your invitation to "join a cutting-…"
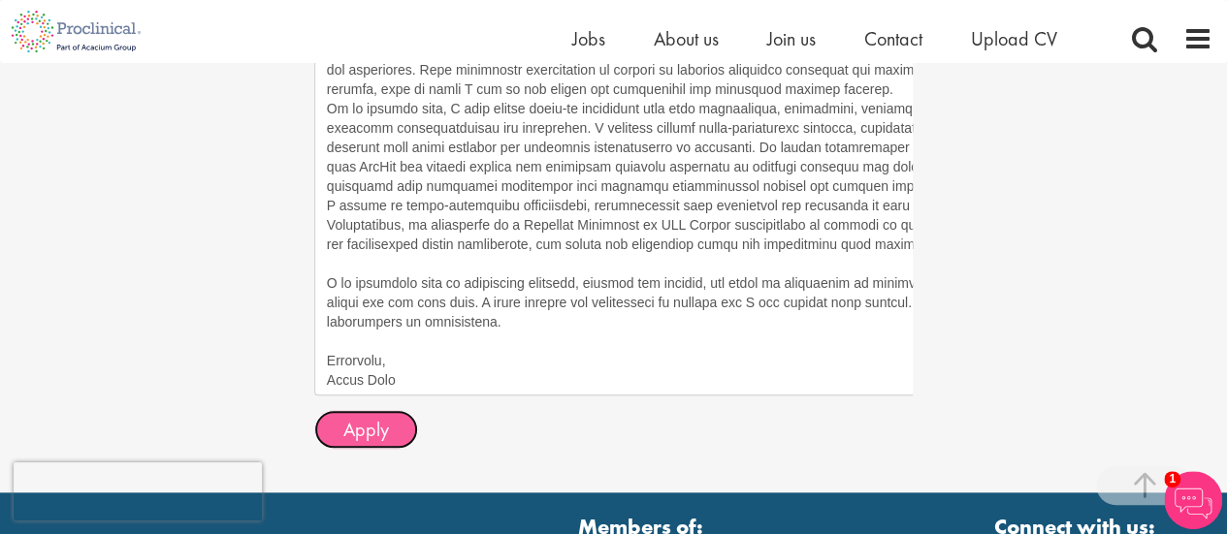
click at [392, 426] on button "Apply" at bounding box center [366, 429] width 104 height 39
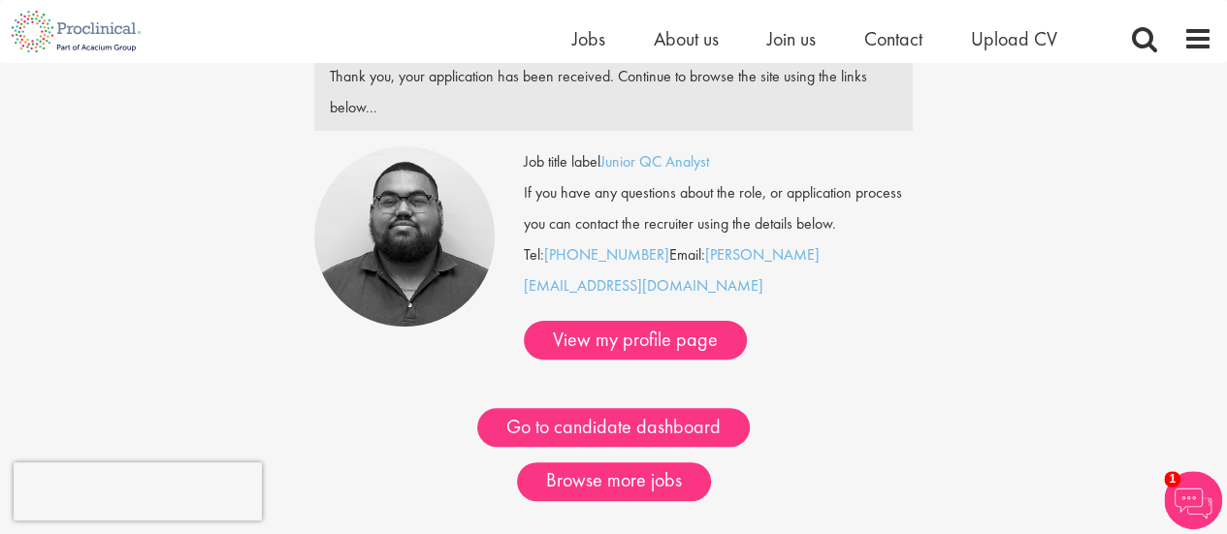
scroll to position [132, 0]
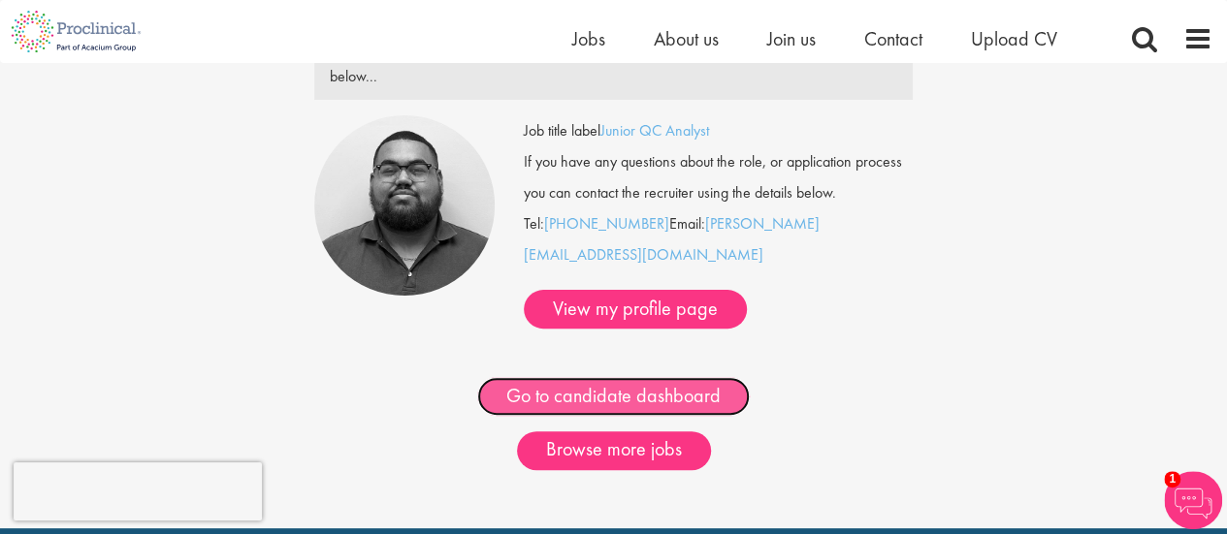
click at [660, 377] on link "Go to candidate dashboard" at bounding box center [613, 396] width 273 height 39
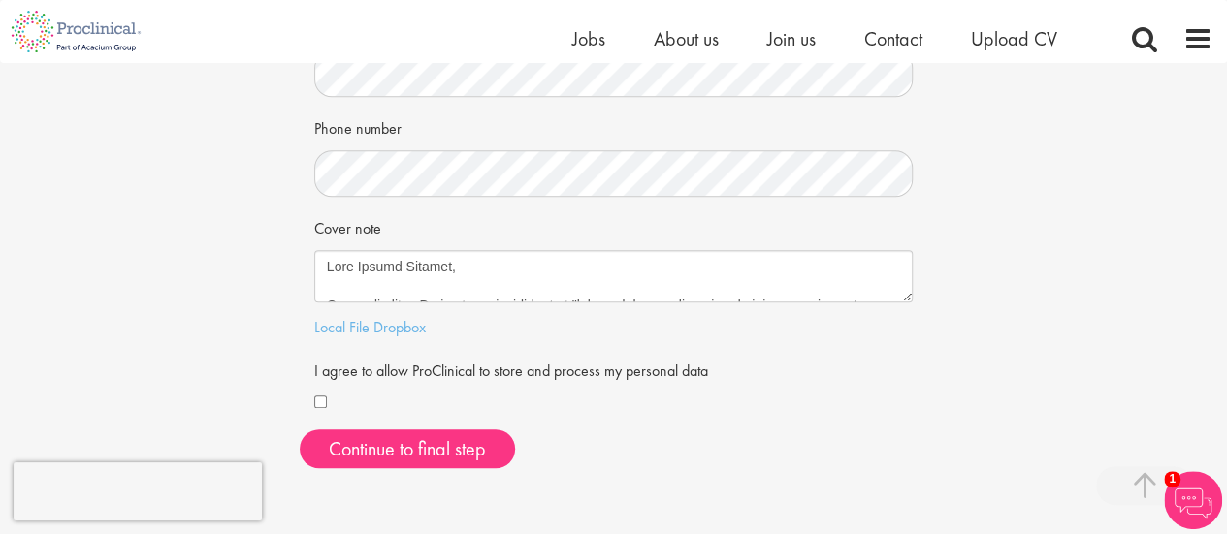
scroll to position [465, 0]
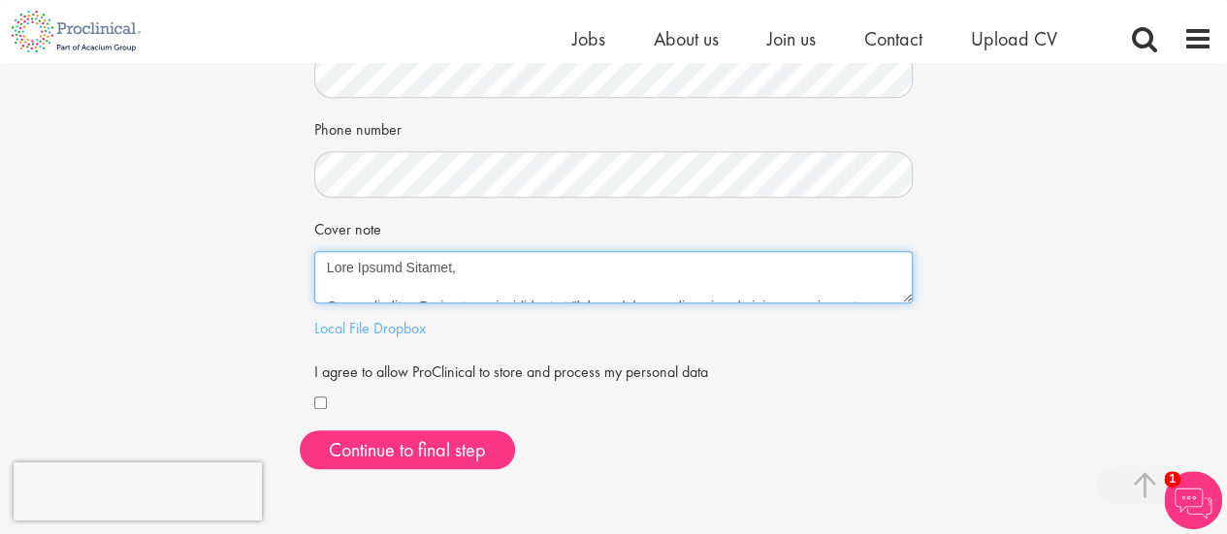
click at [544, 281] on textarea "Cover note" at bounding box center [613, 277] width 599 height 52
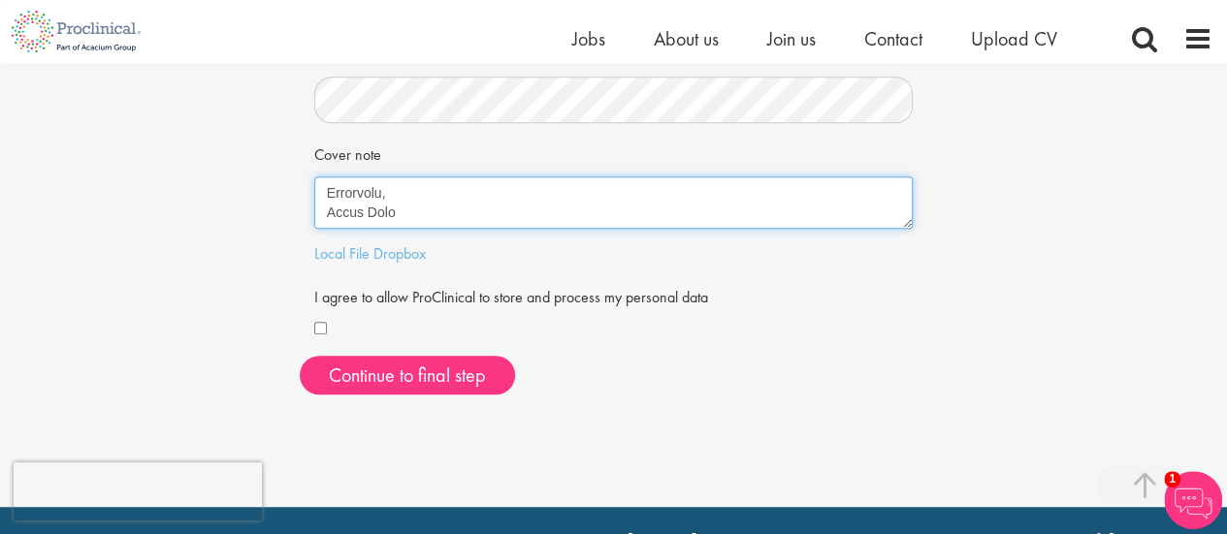
drag, startPoint x: 324, startPoint y: 266, endPoint x: 898, endPoint y: 405, distance: 590.8
click at [898, 405] on div "First Name Last Name LinkedIn / XING profile link Current job title Phone numbe…" at bounding box center [614, 24] width 628 height 771
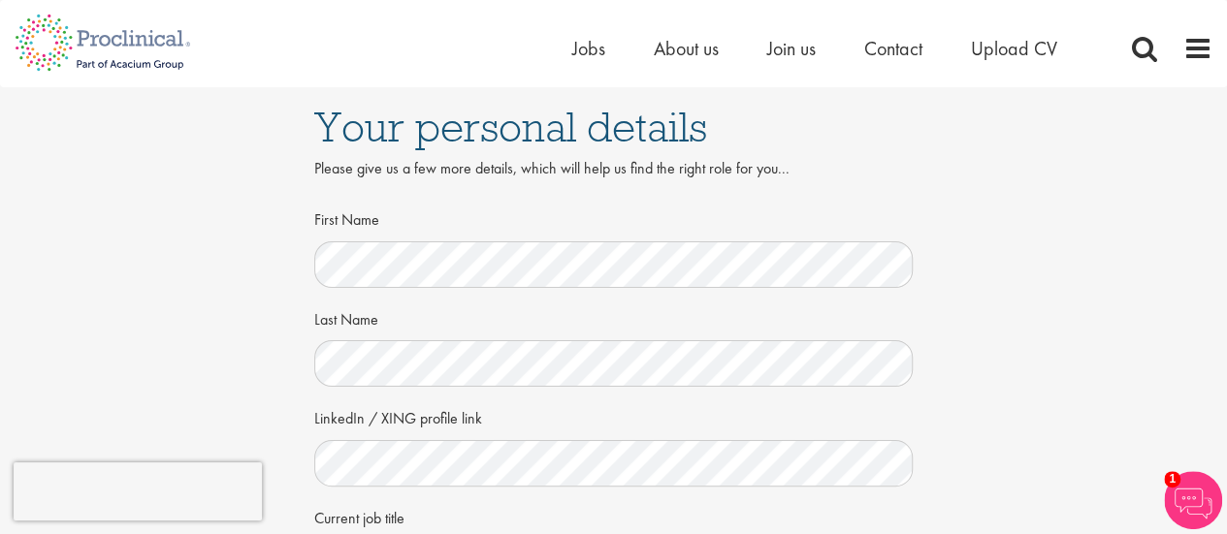
scroll to position [0, 0]
click at [690, 205] on div "First Name" at bounding box center [613, 246] width 599 height 85
drag, startPoint x: 1016, startPoint y: 33, endPoint x: 1031, endPoint y: 44, distance: 18.0
click at [1031, 44] on div "Home Jobs About us Join us Contact Upload CV" at bounding box center [606, 36] width 1212 height 73
click at [1031, 44] on span "Upload CV" at bounding box center [1014, 48] width 86 height 25
